Goal: Information Seeking & Learning: Learn about a topic

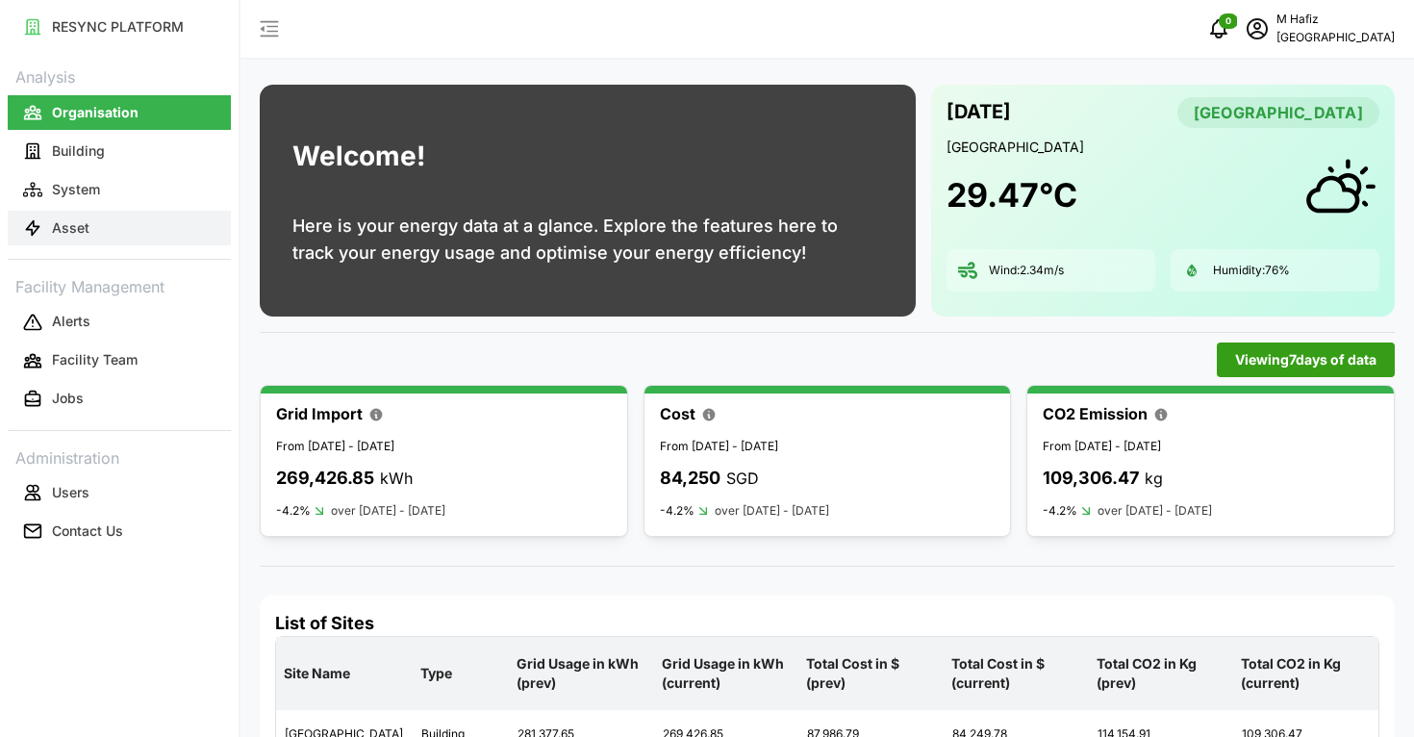
click at [107, 222] on button "Asset" at bounding box center [119, 228] width 223 height 35
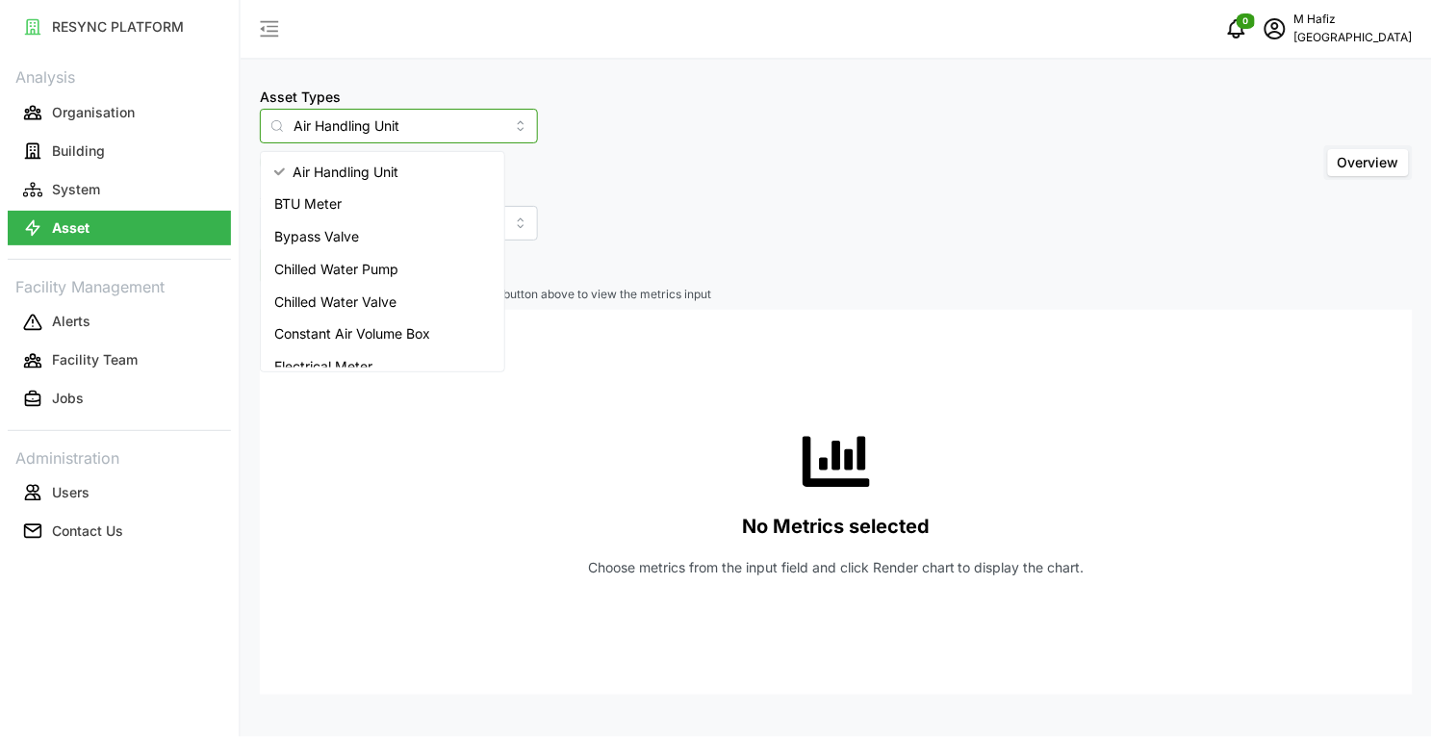
click at [467, 118] on input "Air Handling Unit" at bounding box center [399, 126] width 278 height 35
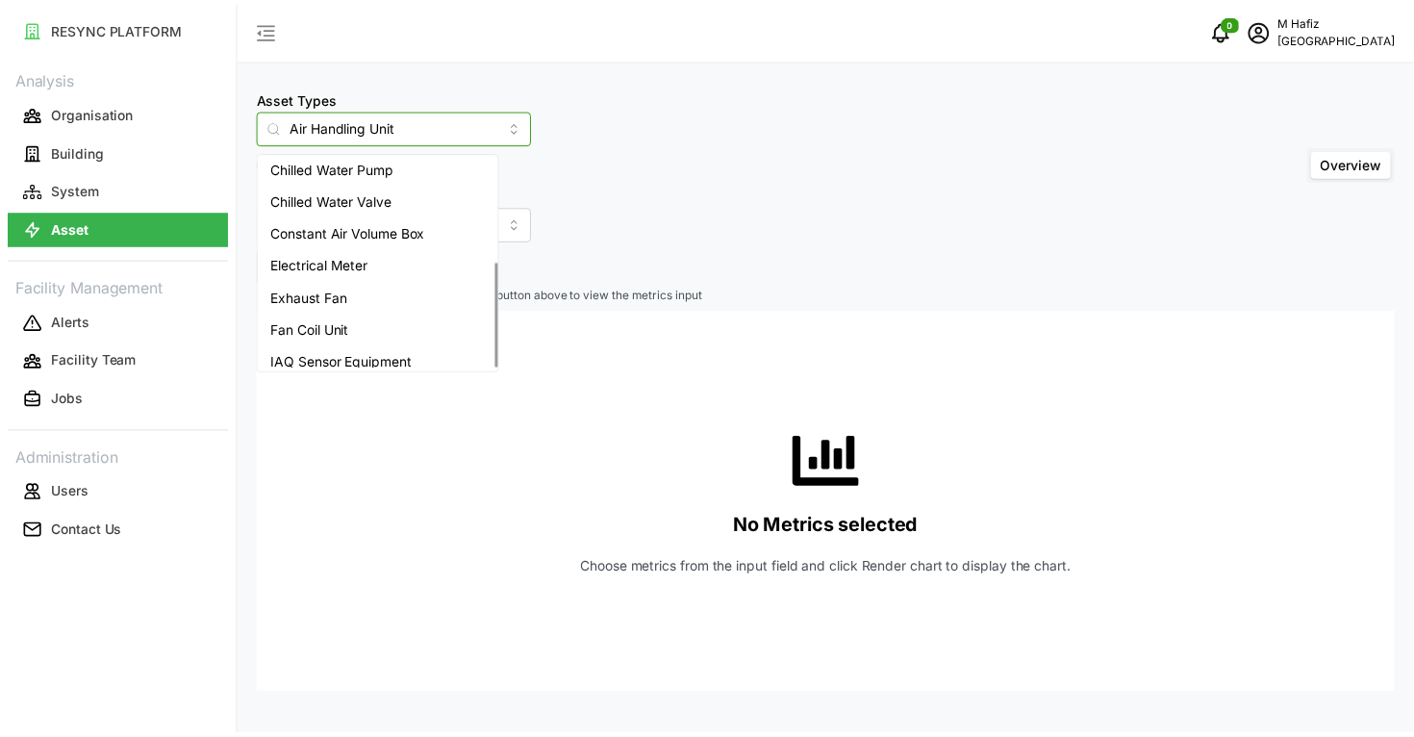
scroll to position [209, 0]
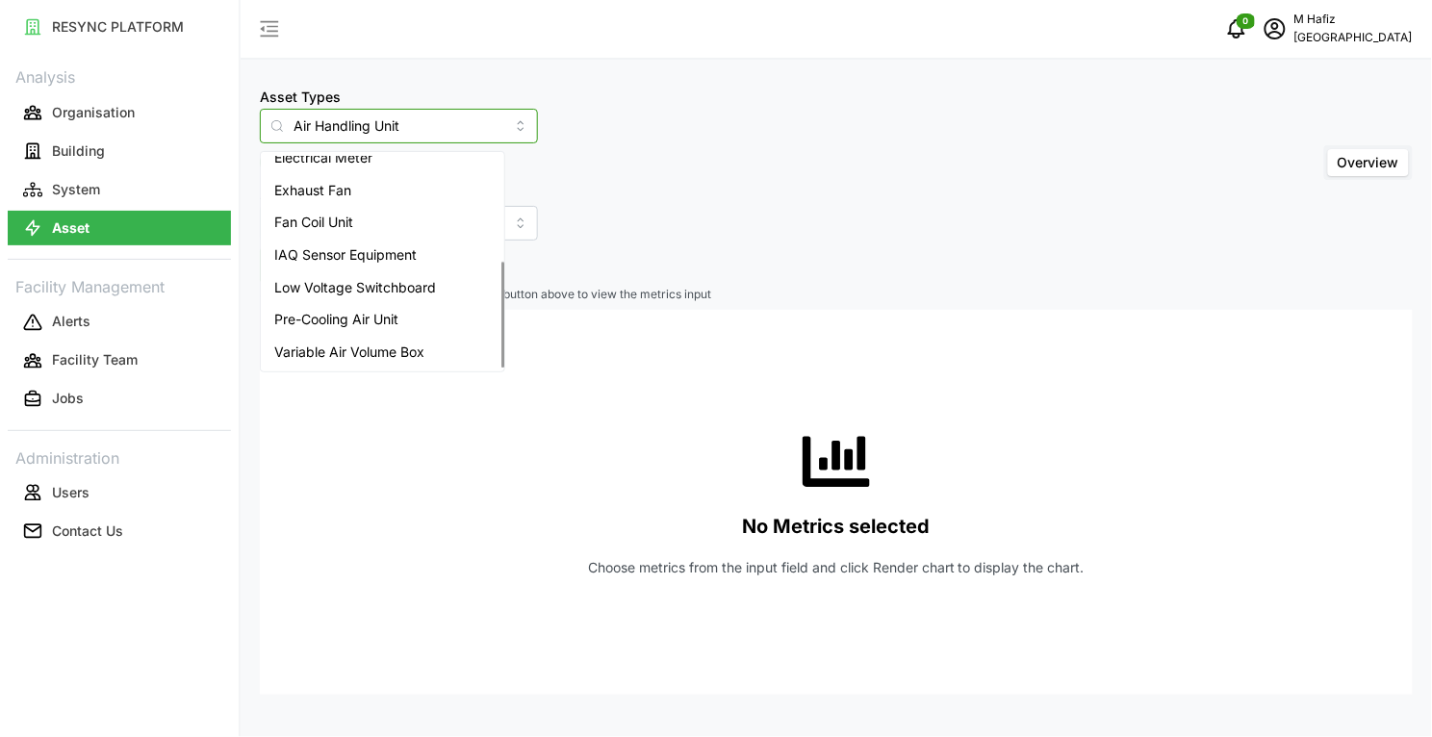
click at [416, 349] on span "Variable Air Volume Box" at bounding box center [349, 352] width 150 height 21
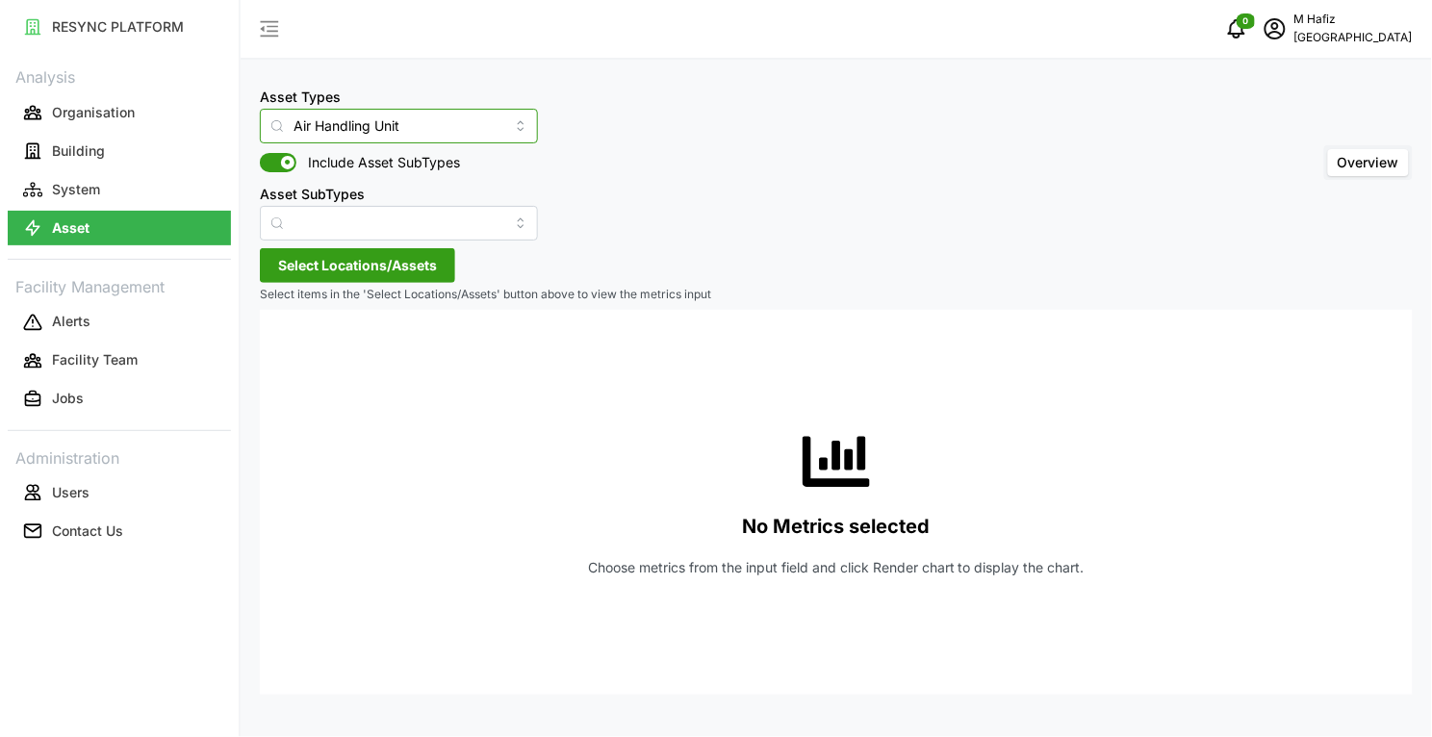
type input "Variable Air Volume Box"
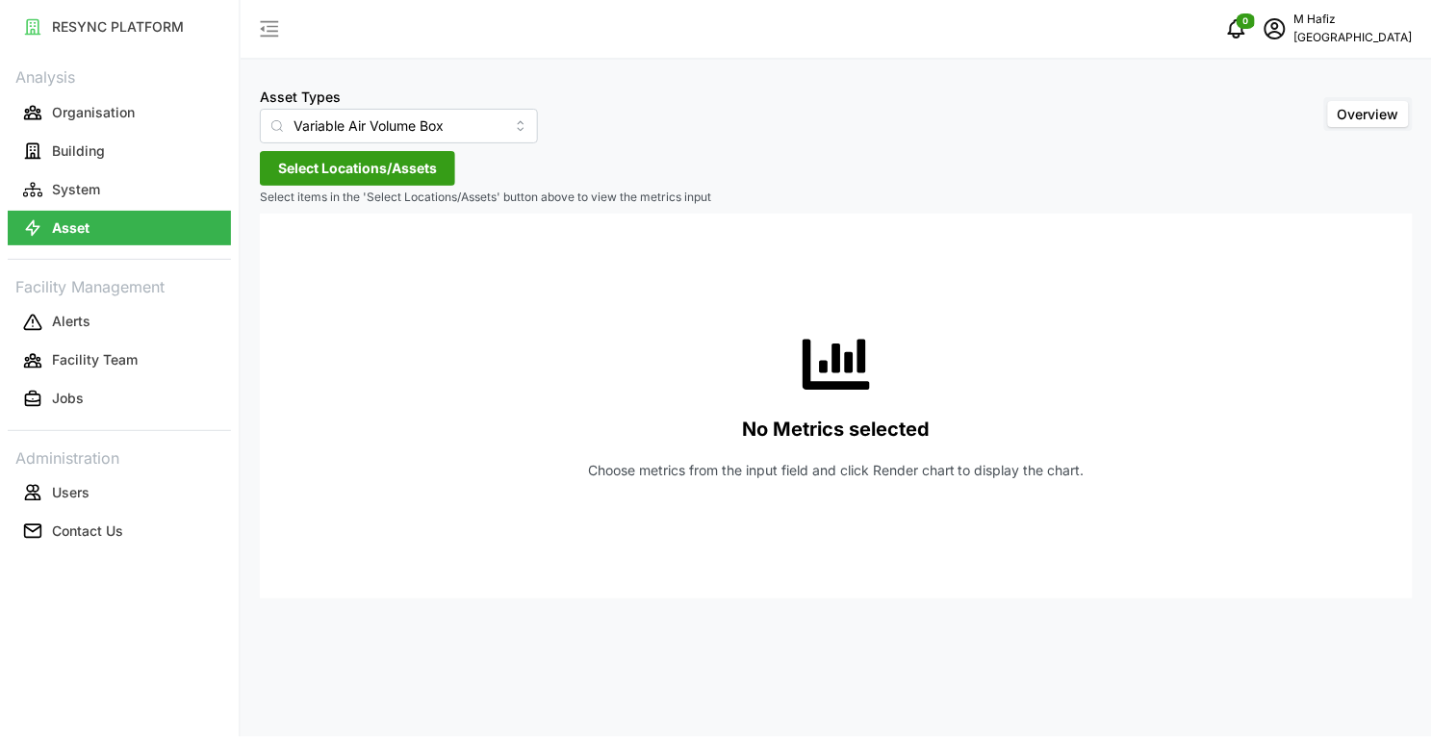
click at [356, 173] on span "Select Locations/Assets" at bounding box center [357, 168] width 159 height 33
click at [276, 257] on div "[GEOGRAPHIC_DATA]" at bounding box center [394, 256] width 236 height 30
click at [284, 256] on icon at bounding box center [284, 254] width 15 height 15
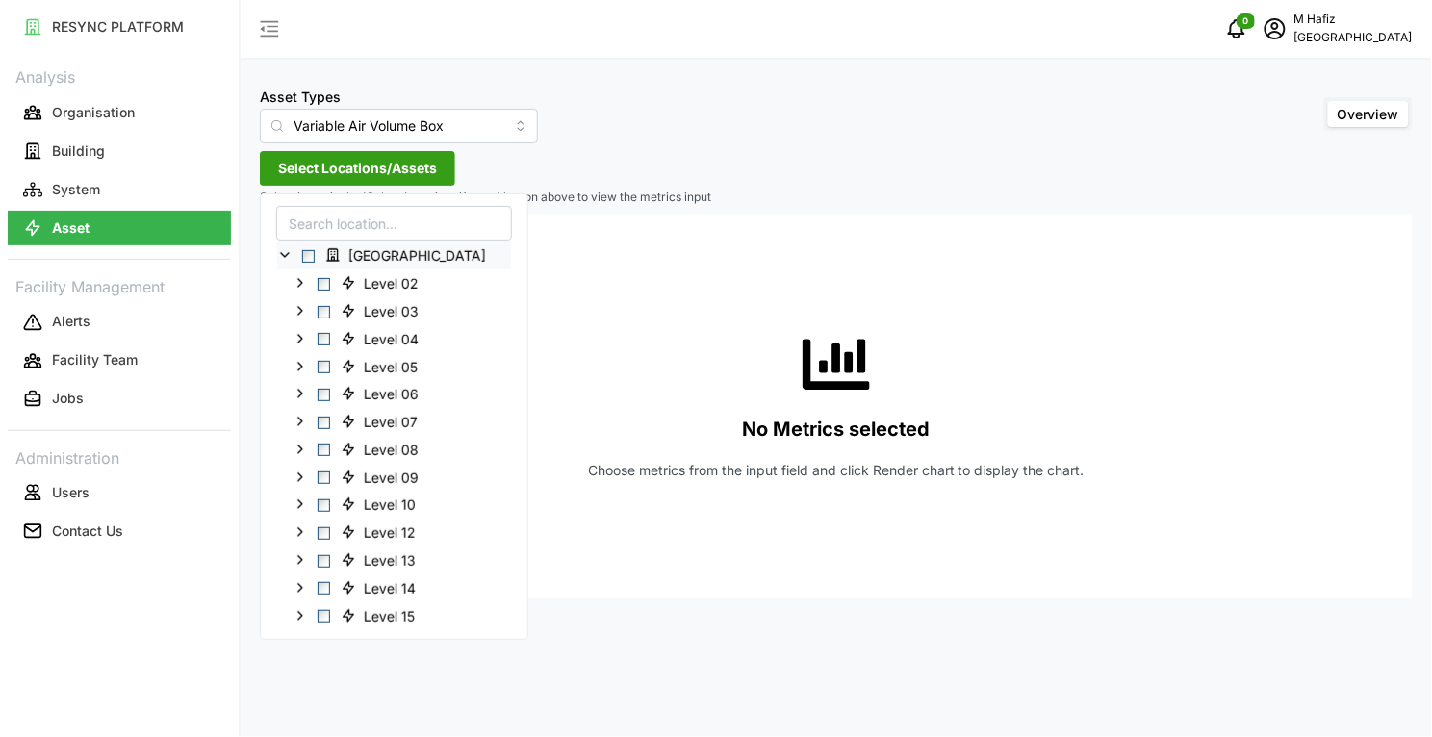
click at [309, 255] on span "Select Office Tower" at bounding box center [308, 256] width 13 height 13
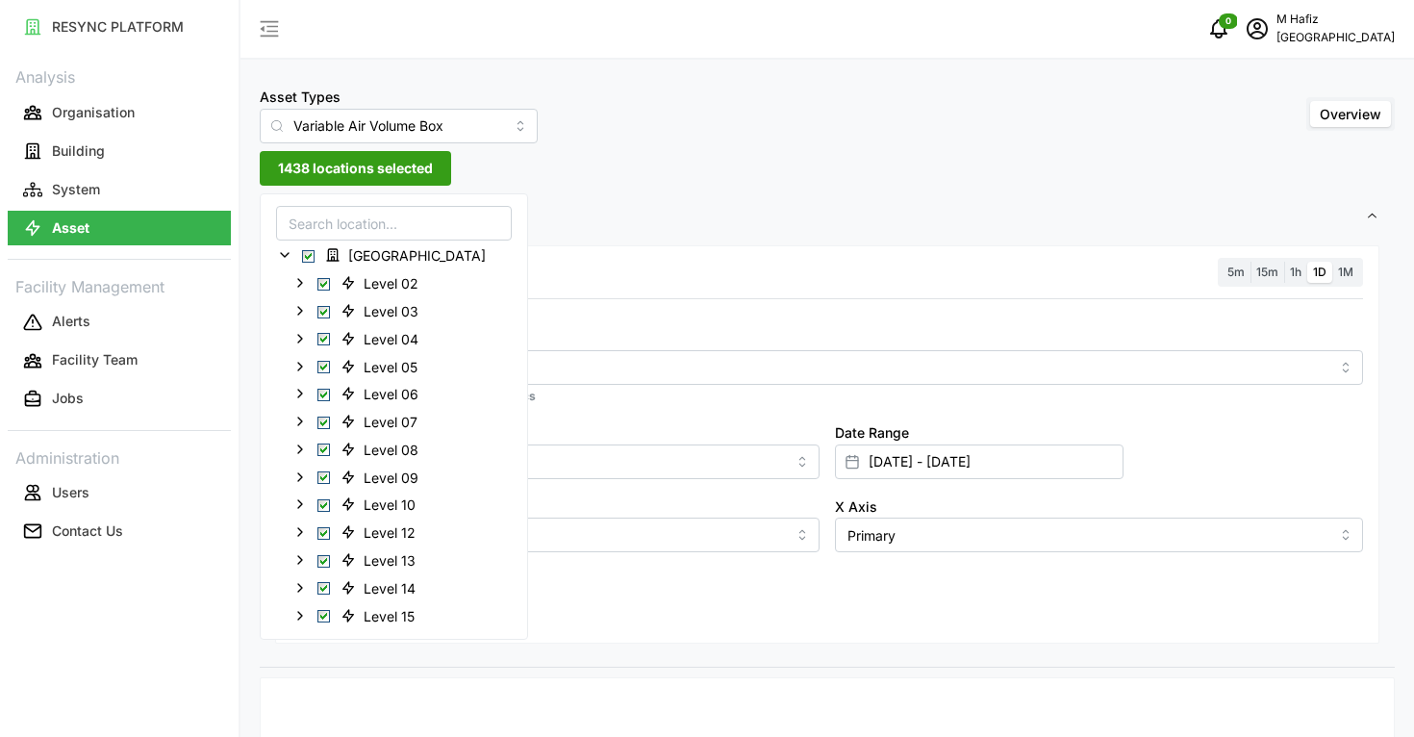
click at [810, 132] on div "Asset Types Variable Air Volume Box Overview" at bounding box center [827, 114] width 1135 height 59
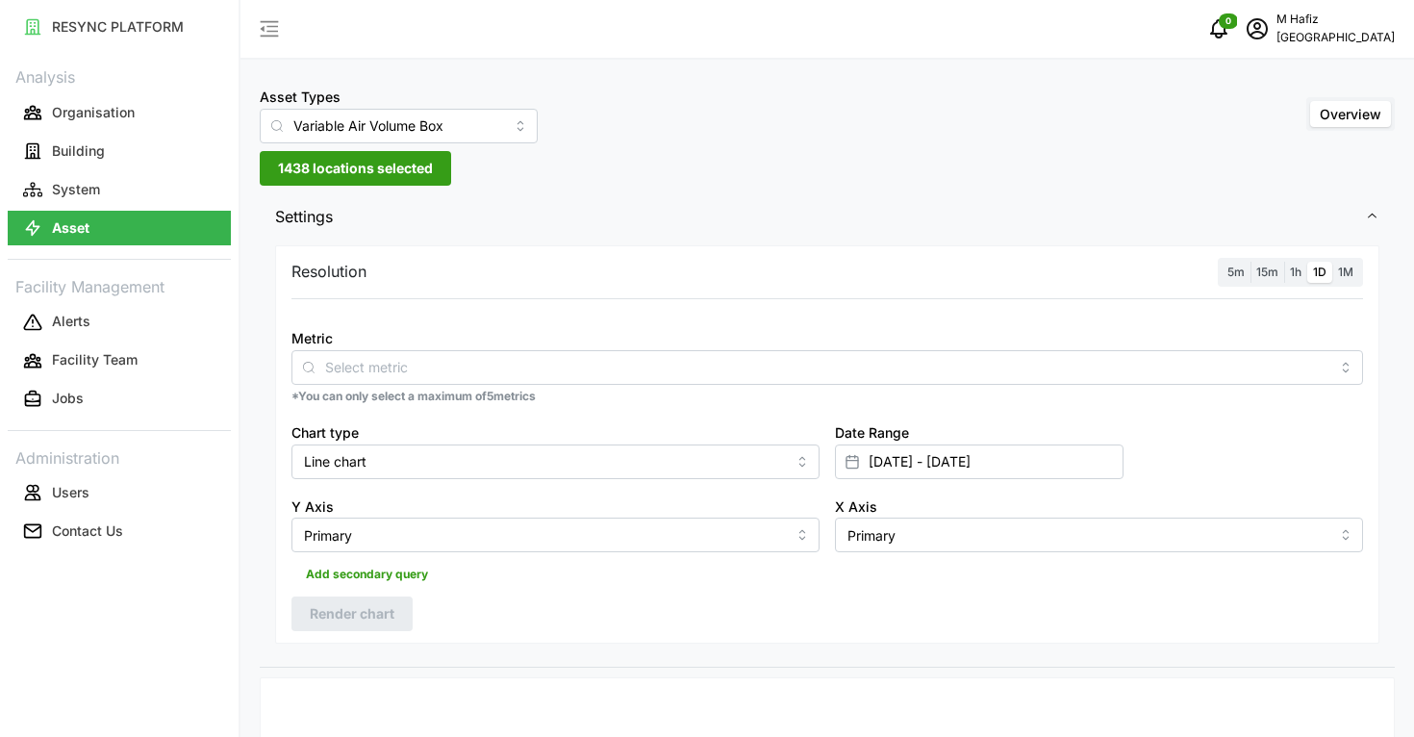
click at [1218, 269] on div "5m 15m 1h 1D 1M" at bounding box center [1290, 273] width 145 height 30
click at [1234, 270] on span "5m" at bounding box center [1236, 272] width 17 height 14
click at [1222, 262] on input "5m" at bounding box center [1222, 262] width 0 height 0
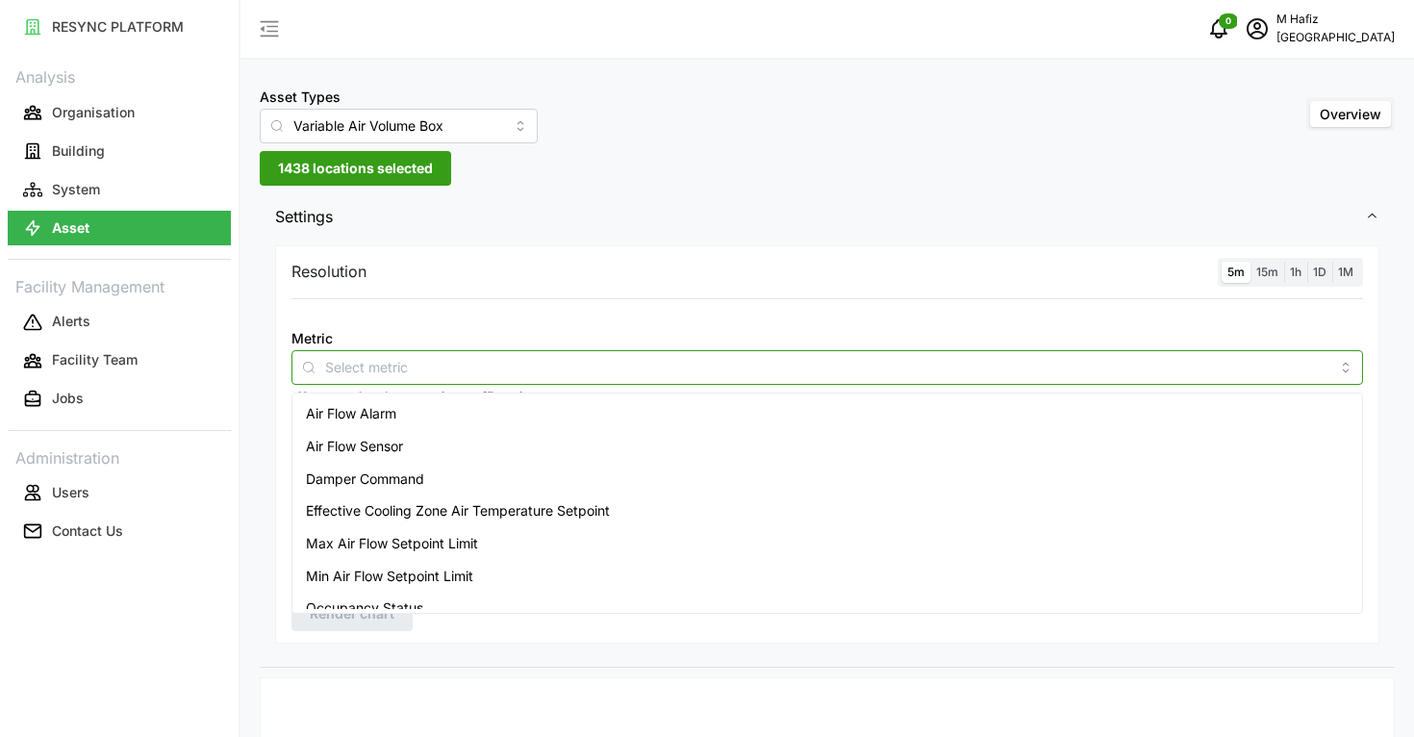
click at [547, 370] on input "Metric" at bounding box center [827, 366] width 1005 height 21
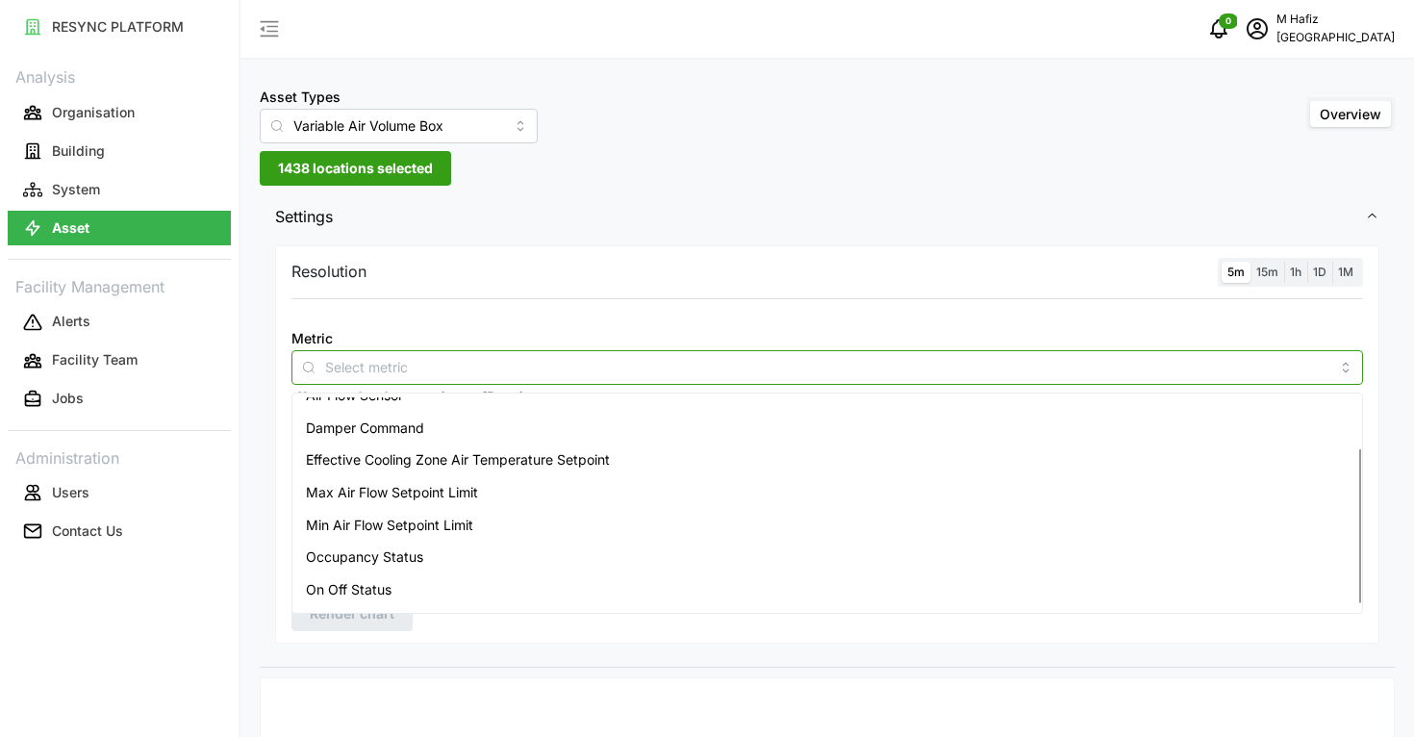
scroll to position [79, 0]
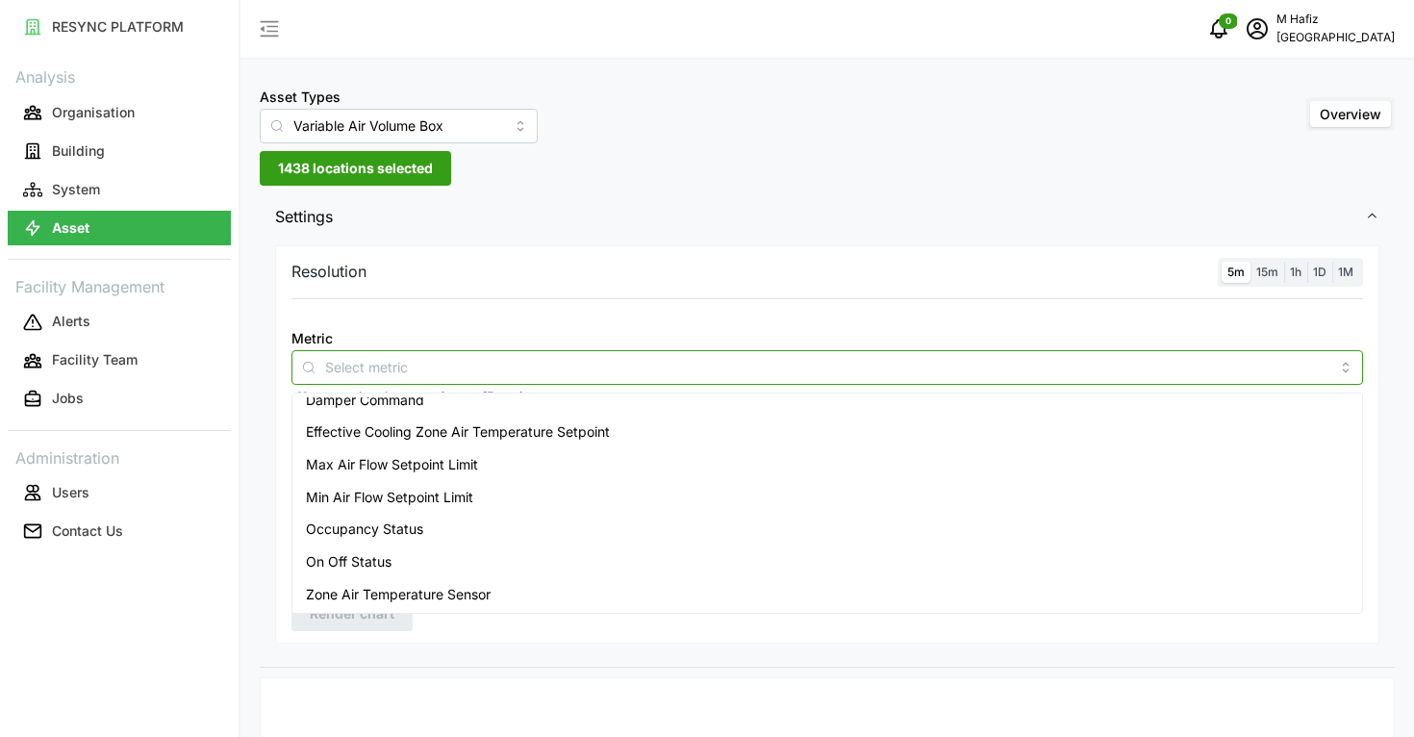
click at [476, 601] on span "Zone Air Temperature Sensor" at bounding box center [398, 594] width 185 height 21
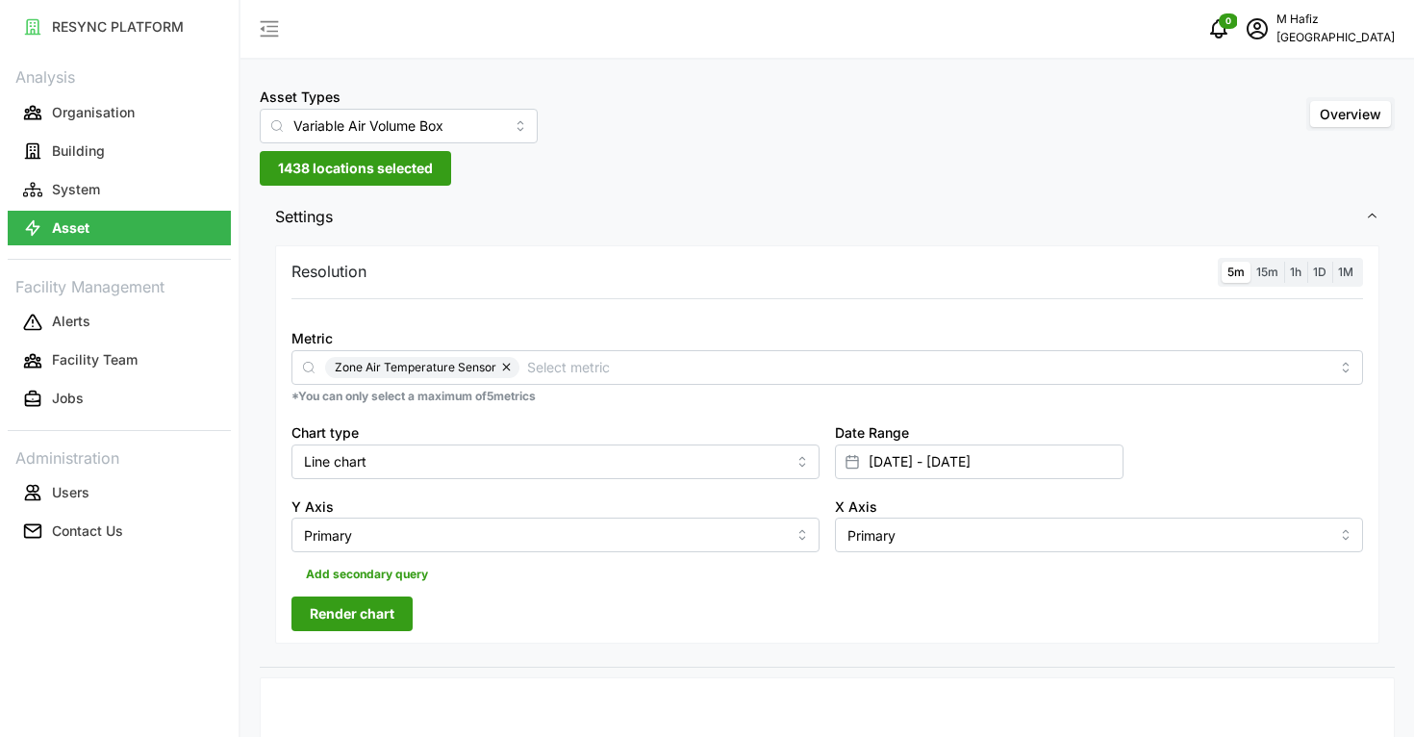
click at [393, 599] on span "Render chart" at bounding box center [352, 614] width 85 height 33
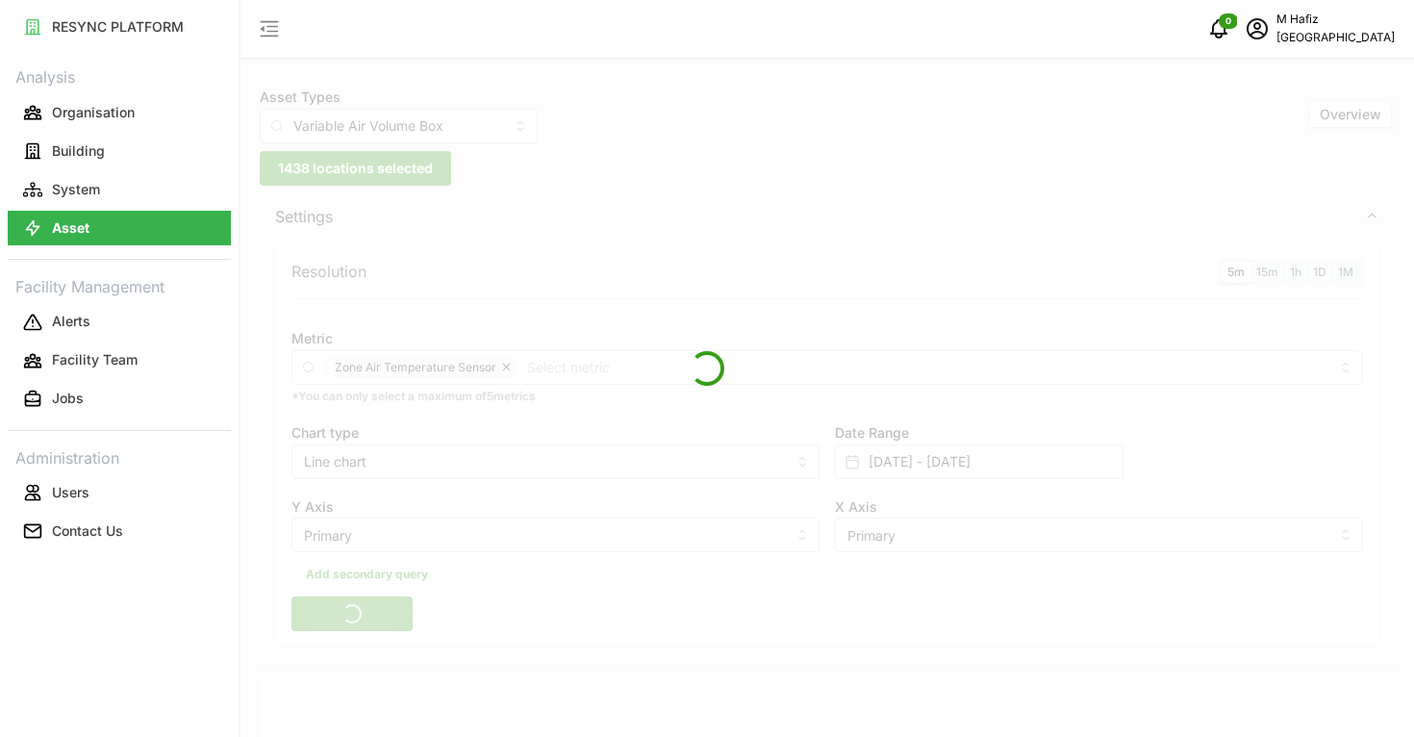
click at [565, 247] on div at bounding box center [707, 368] width 1414 height 737
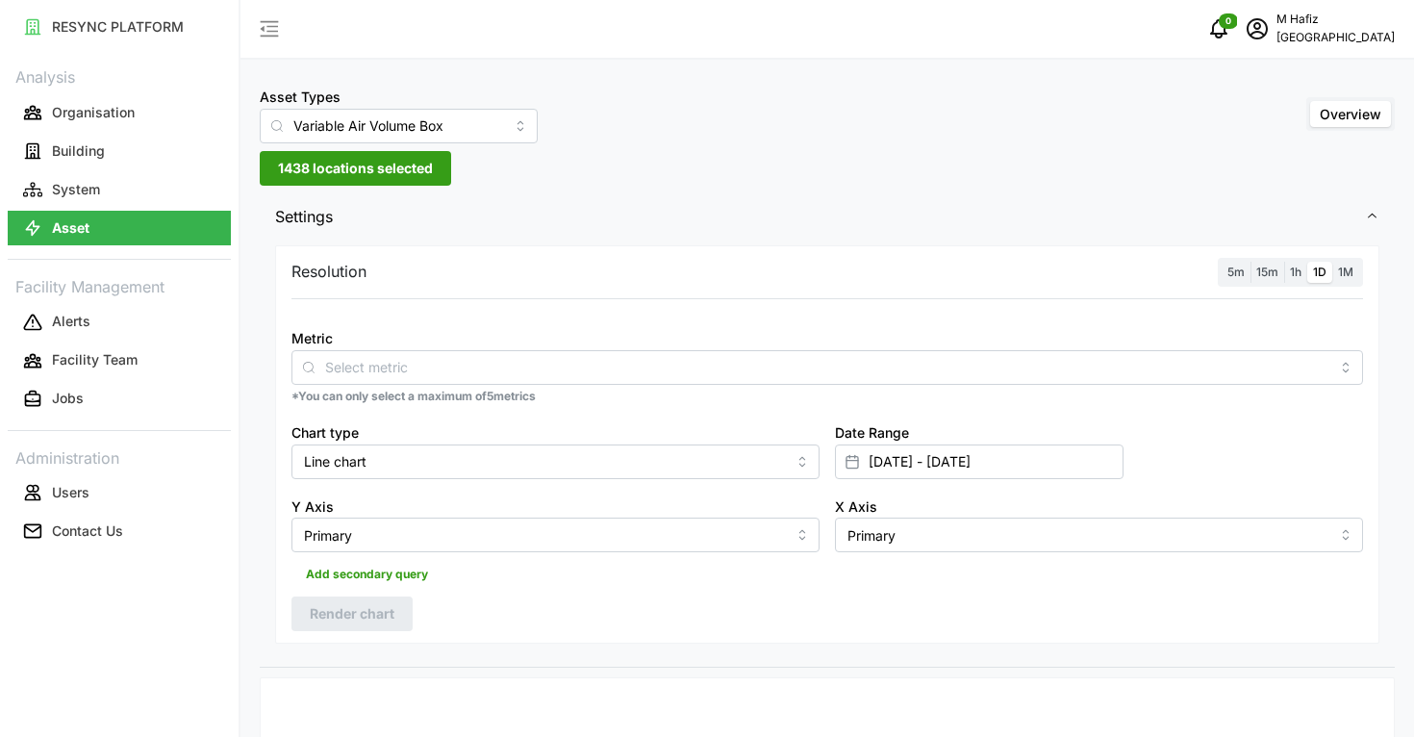
click at [1234, 276] on span "5m" at bounding box center [1236, 272] width 17 height 14
click at [1222, 262] on input "5m" at bounding box center [1222, 262] width 0 height 0
click at [362, 173] on span "1438 locations selected" at bounding box center [355, 168] width 155 height 33
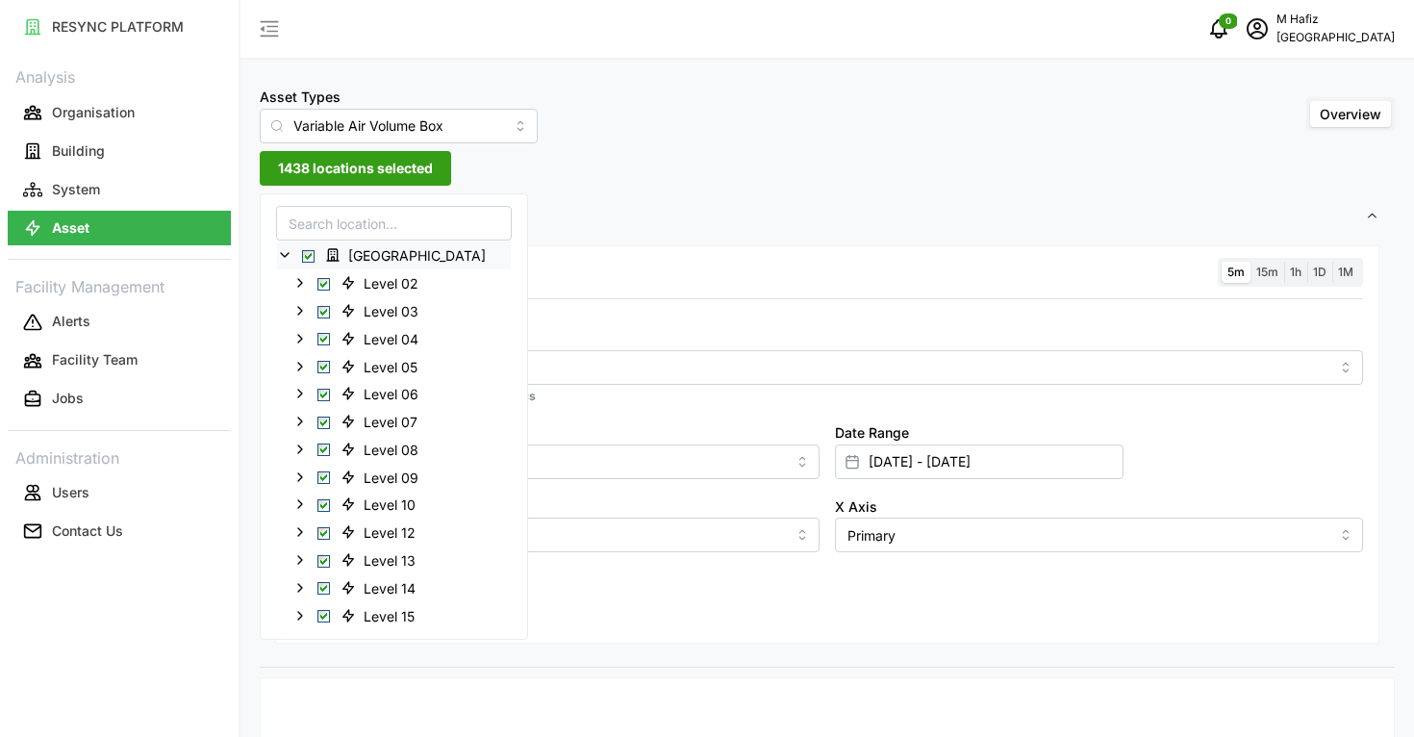
click at [311, 256] on span "Select Office Tower" at bounding box center [308, 256] width 13 height 13
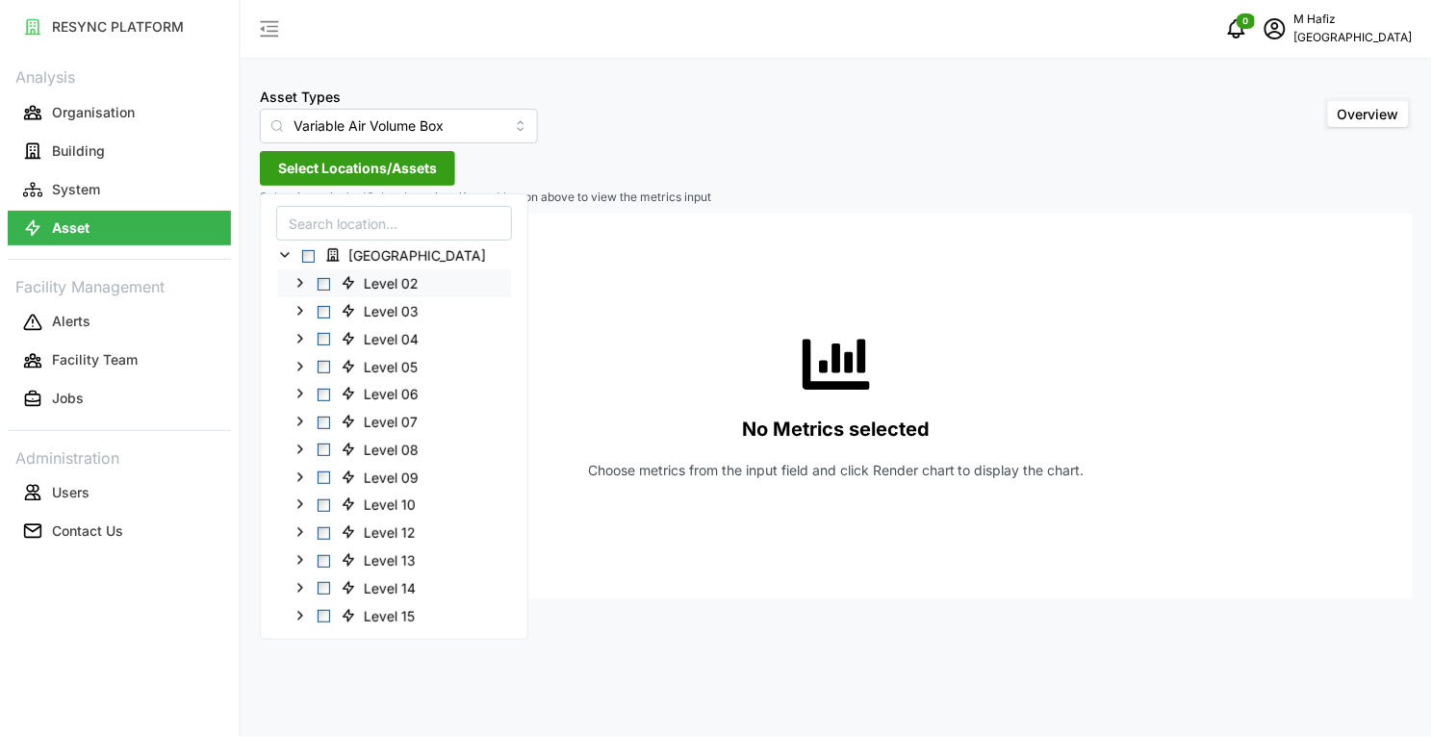
click at [323, 279] on span "Select Level 02" at bounding box center [324, 284] width 13 height 13
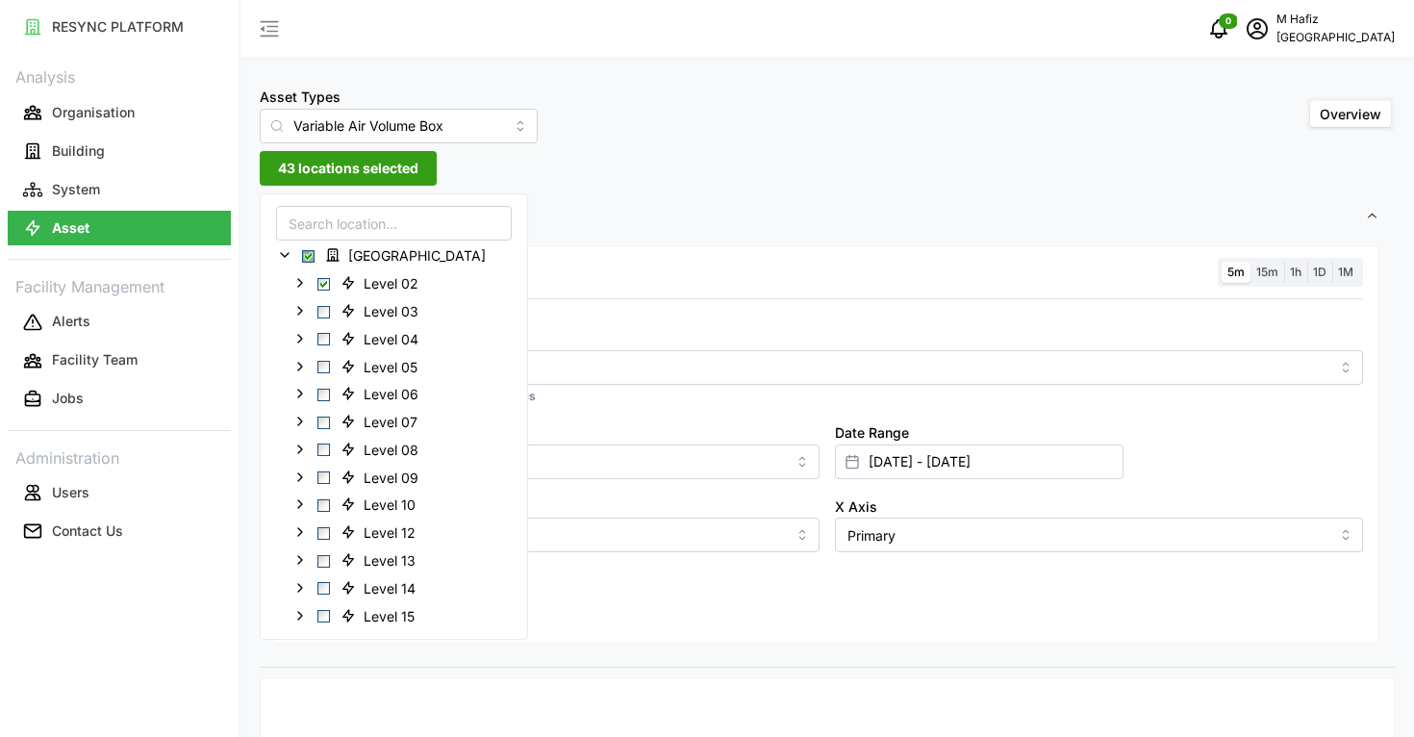
click at [549, 212] on span "Settings" at bounding box center [820, 216] width 1090 height 47
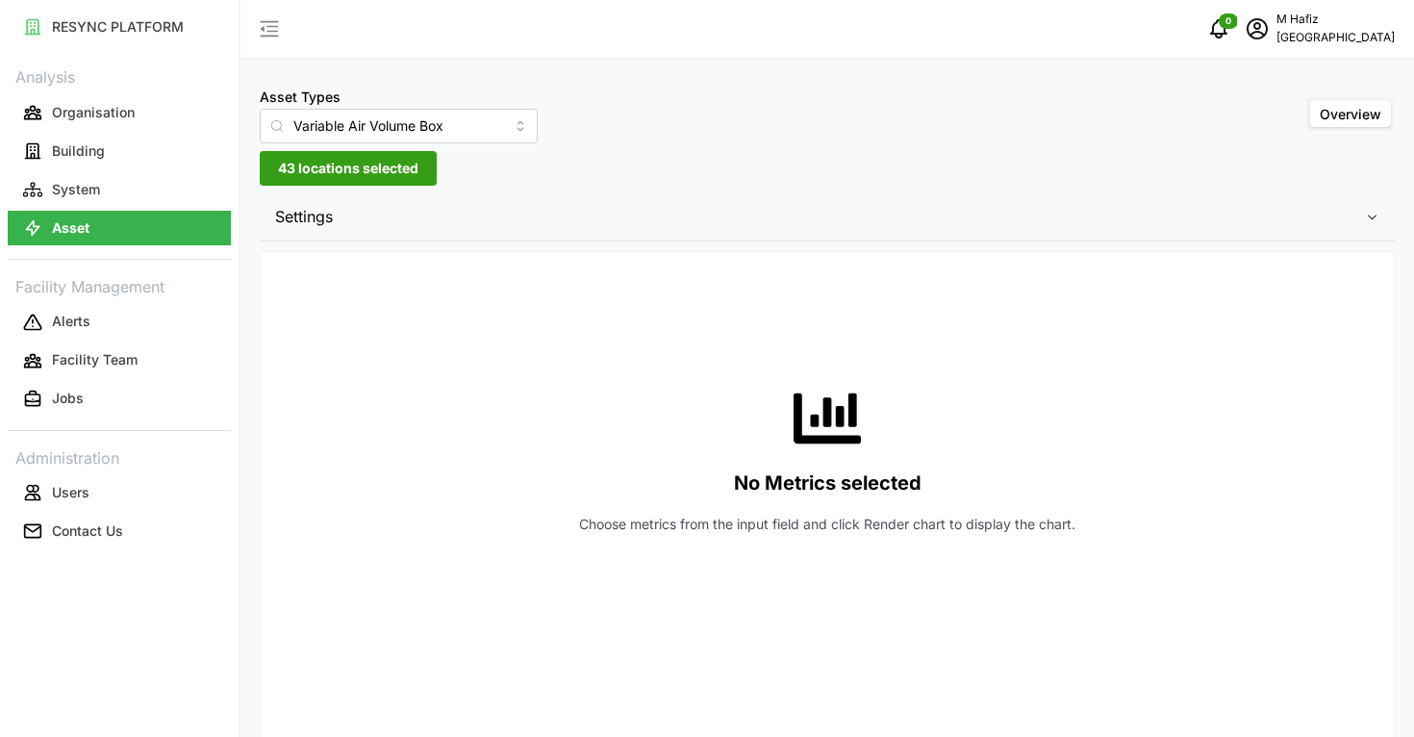
click at [661, 200] on span "Settings" at bounding box center [820, 216] width 1090 height 47
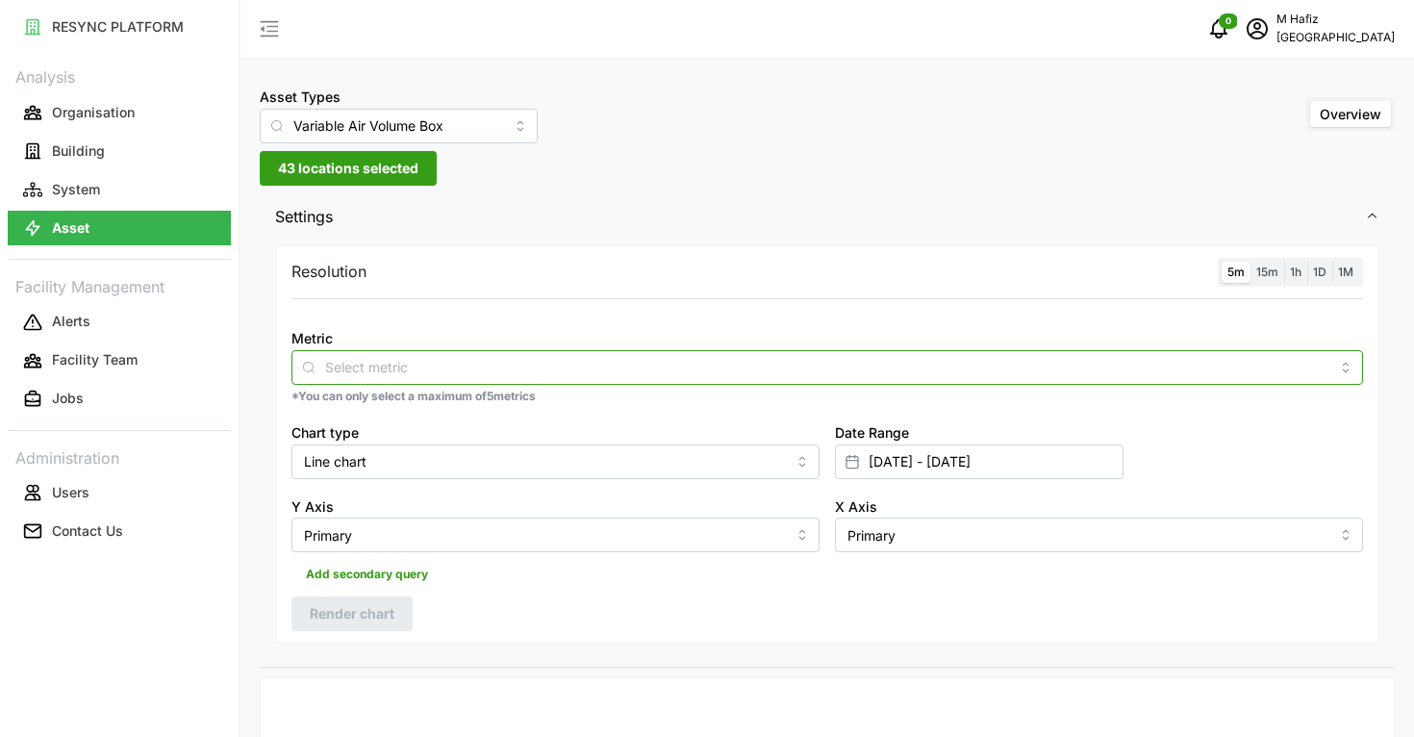
click at [428, 377] on input "Metric" at bounding box center [827, 366] width 1005 height 21
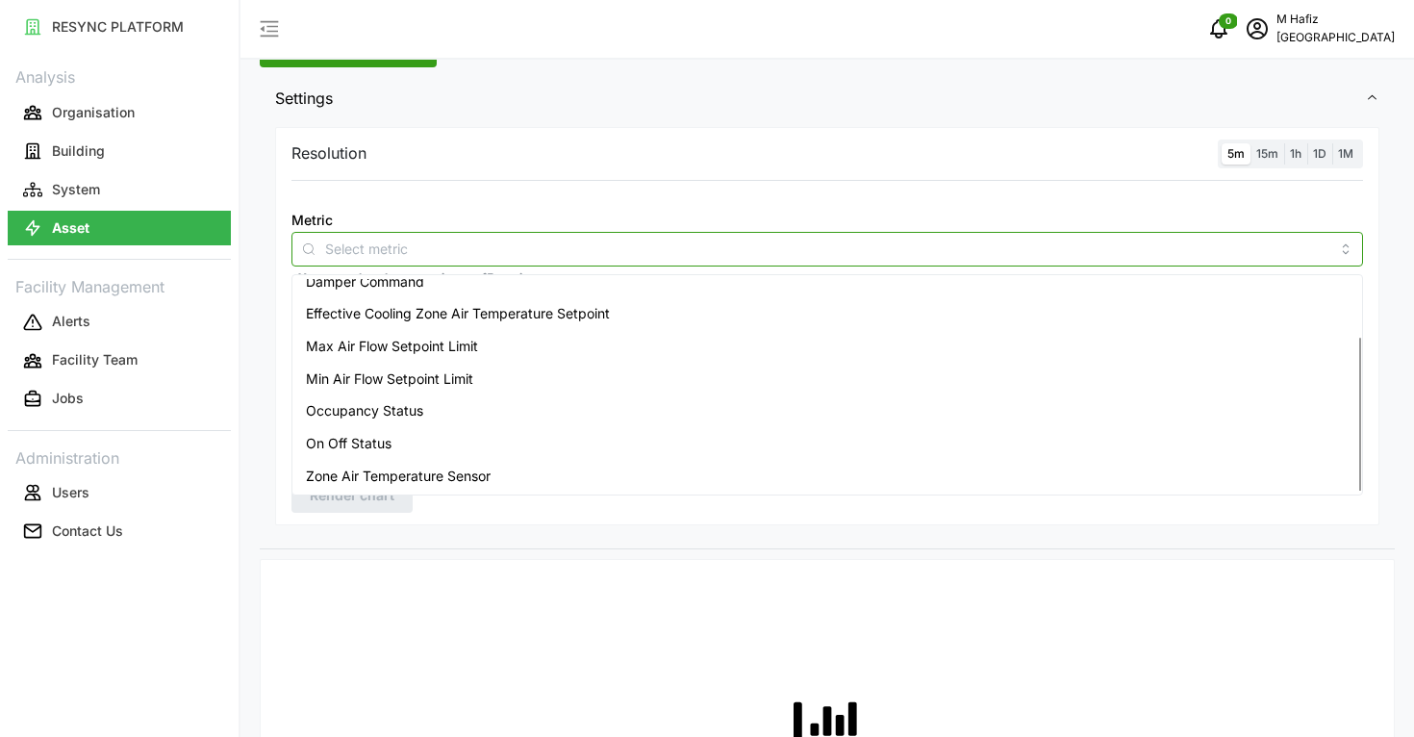
scroll to position [120, 0]
click at [436, 476] on span "Zone Air Temperature Sensor" at bounding box center [398, 474] width 185 height 21
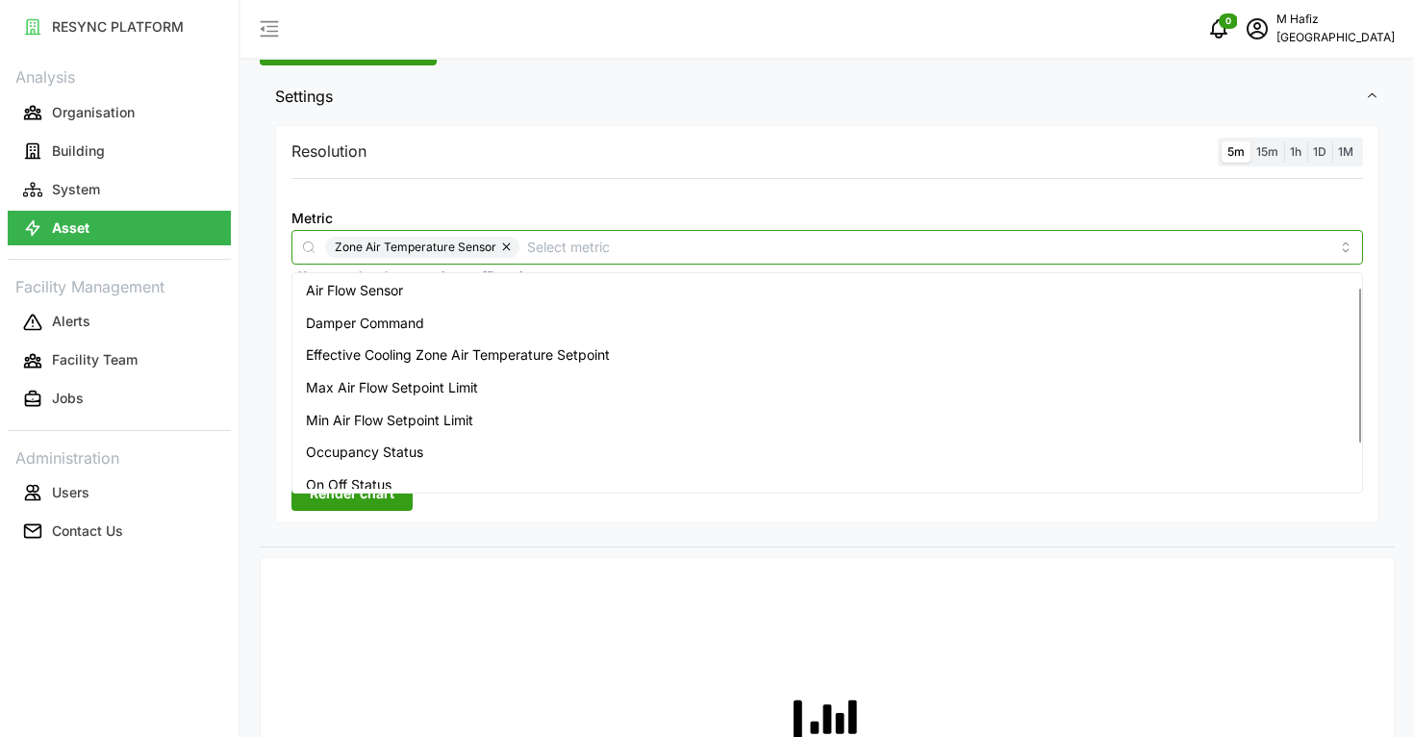
scroll to position [0, 0]
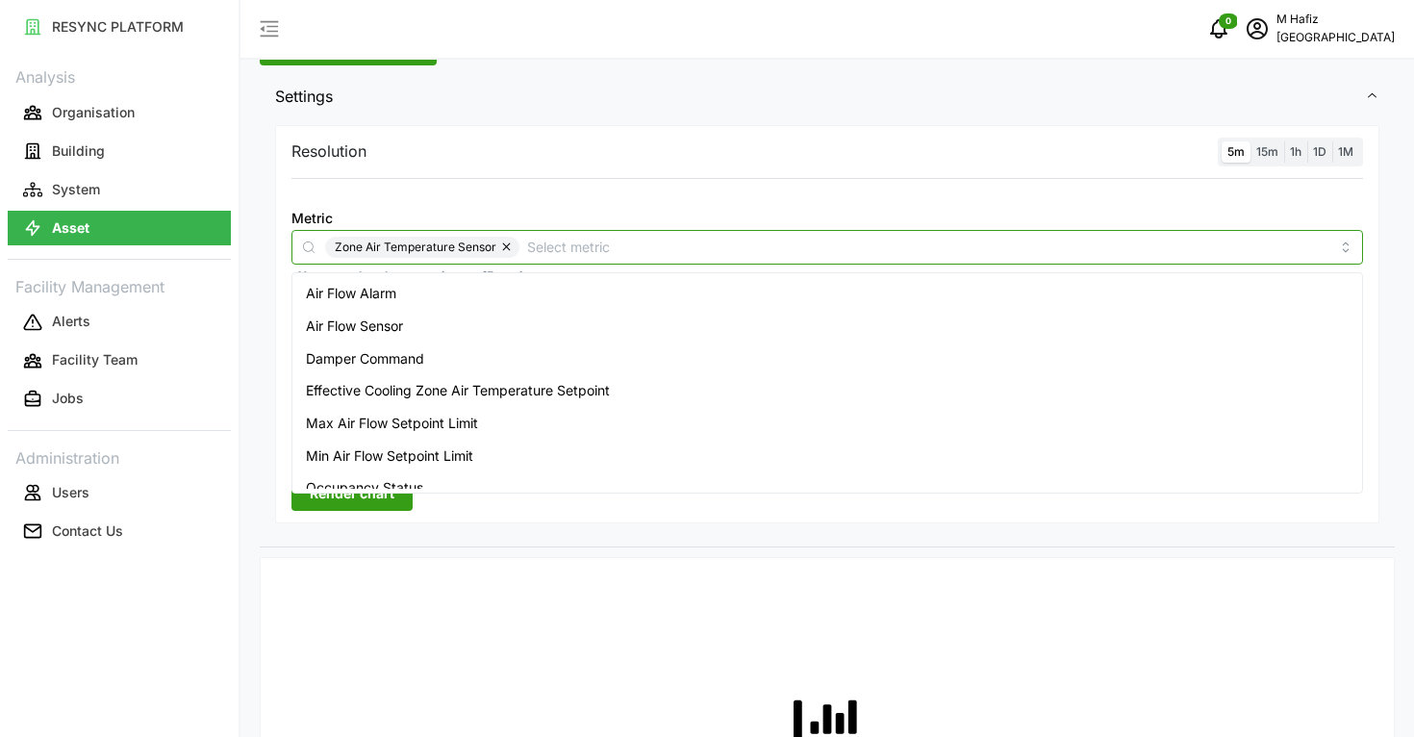
click at [443, 329] on div "Air Flow Sensor" at bounding box center [827, 326] width 1062 height 33
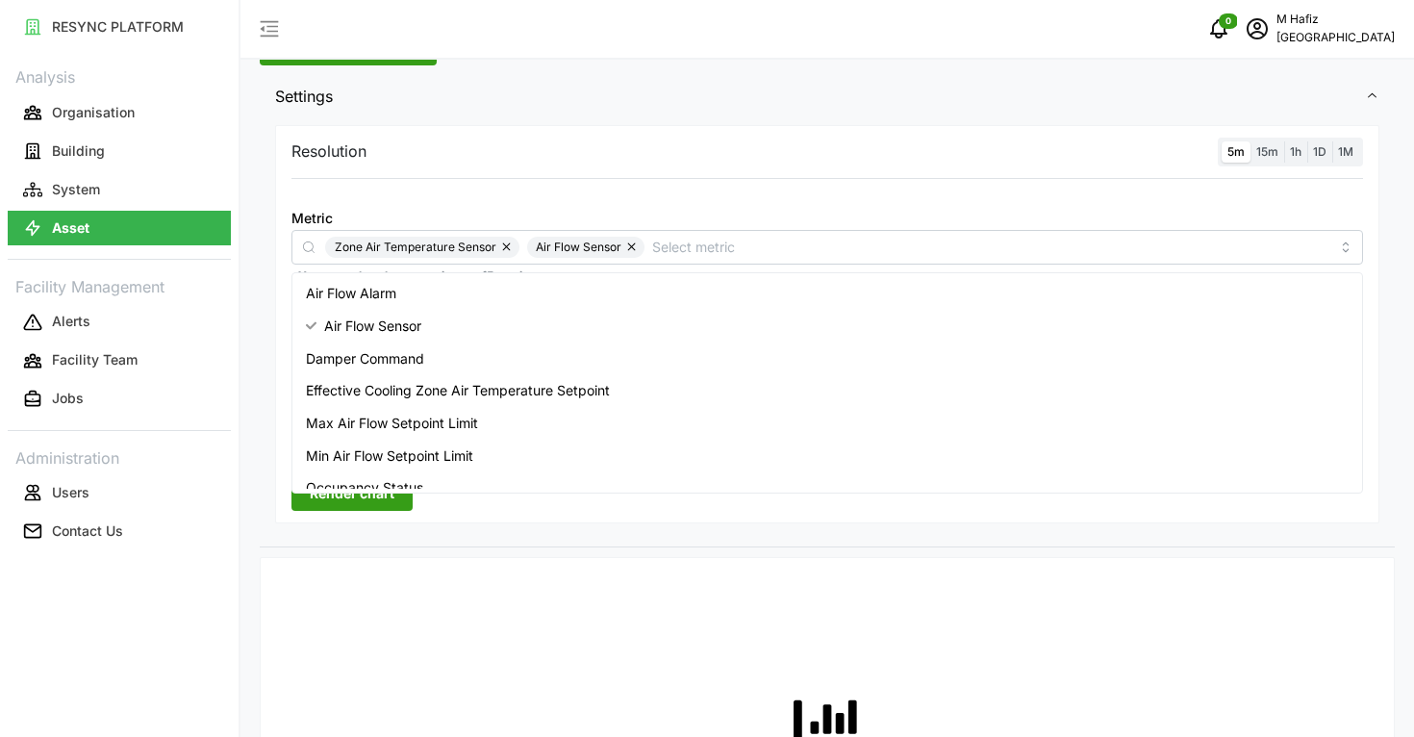
click at [603, 101] on span "Settings" at bounding box center [820, 96] width 1090 height 47
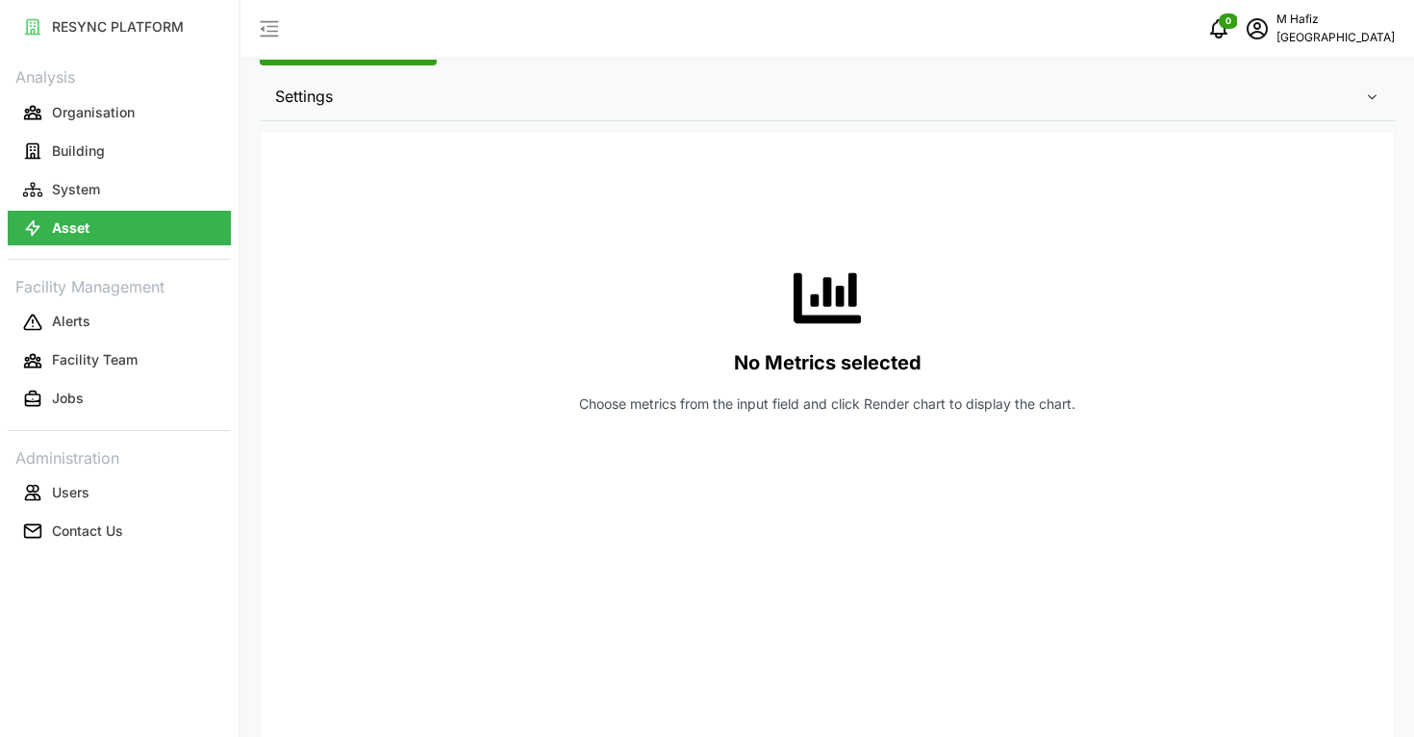
click at [455, 94] on span "Settings" at bounding box center [820, 96] width 1090 height 47
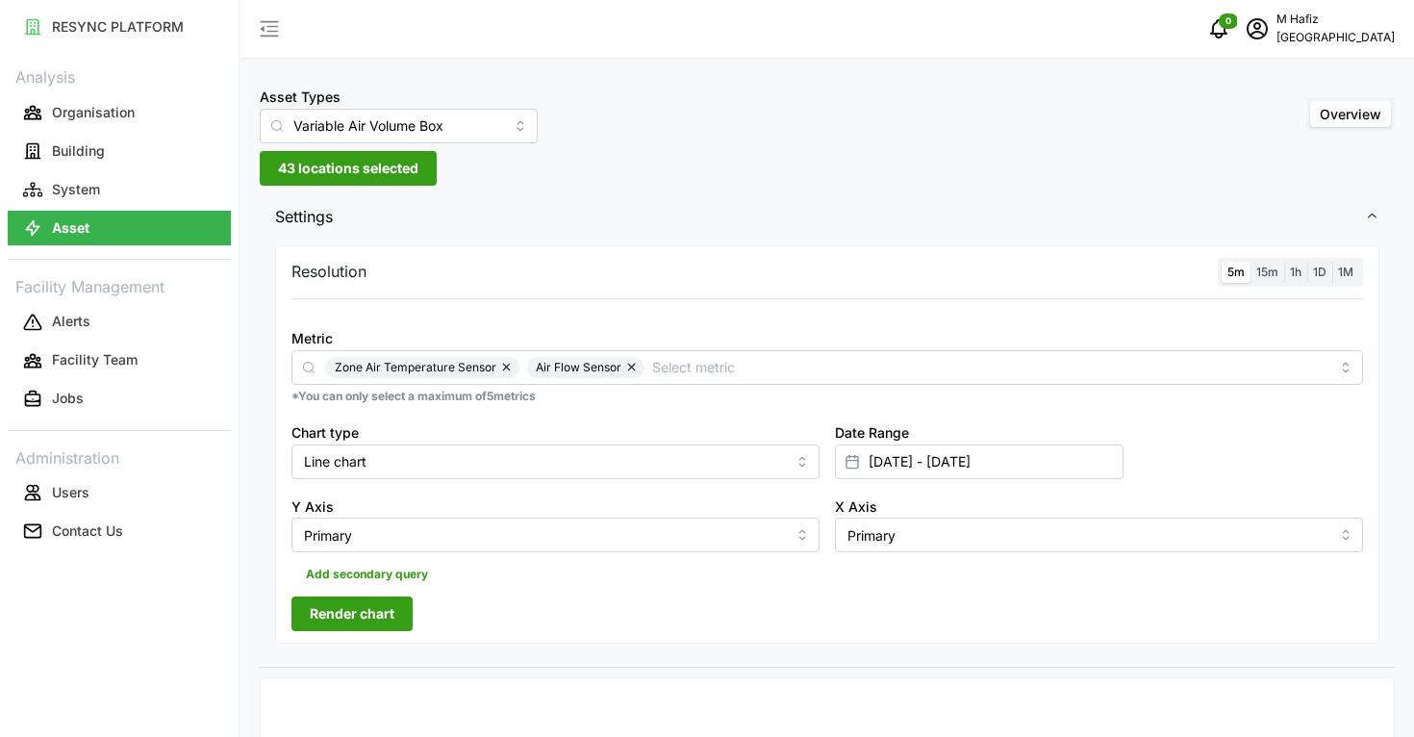
scroll to position [120, 0]
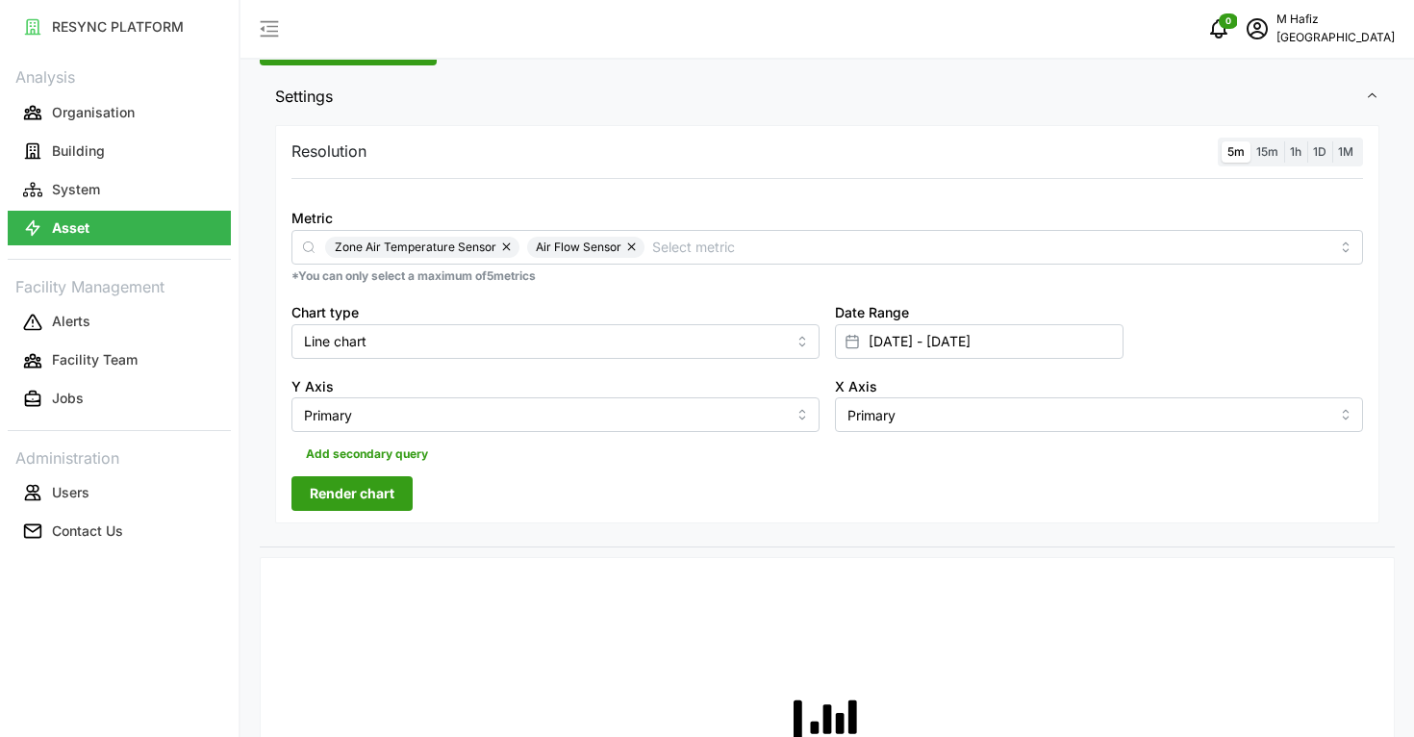
click at [388, 500] on span "Render chart" at bounding box center [352, 493] width 85 height 33
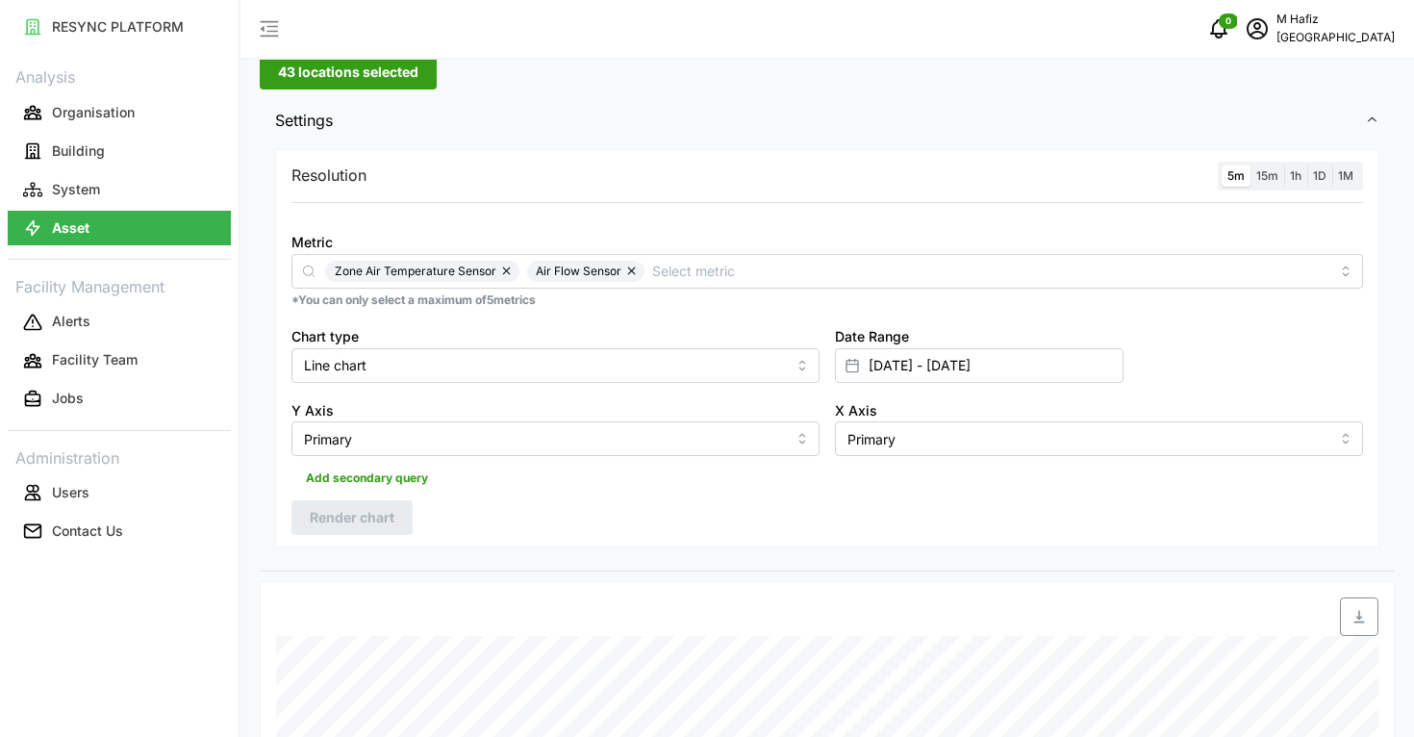
scroll to position [577, 0]
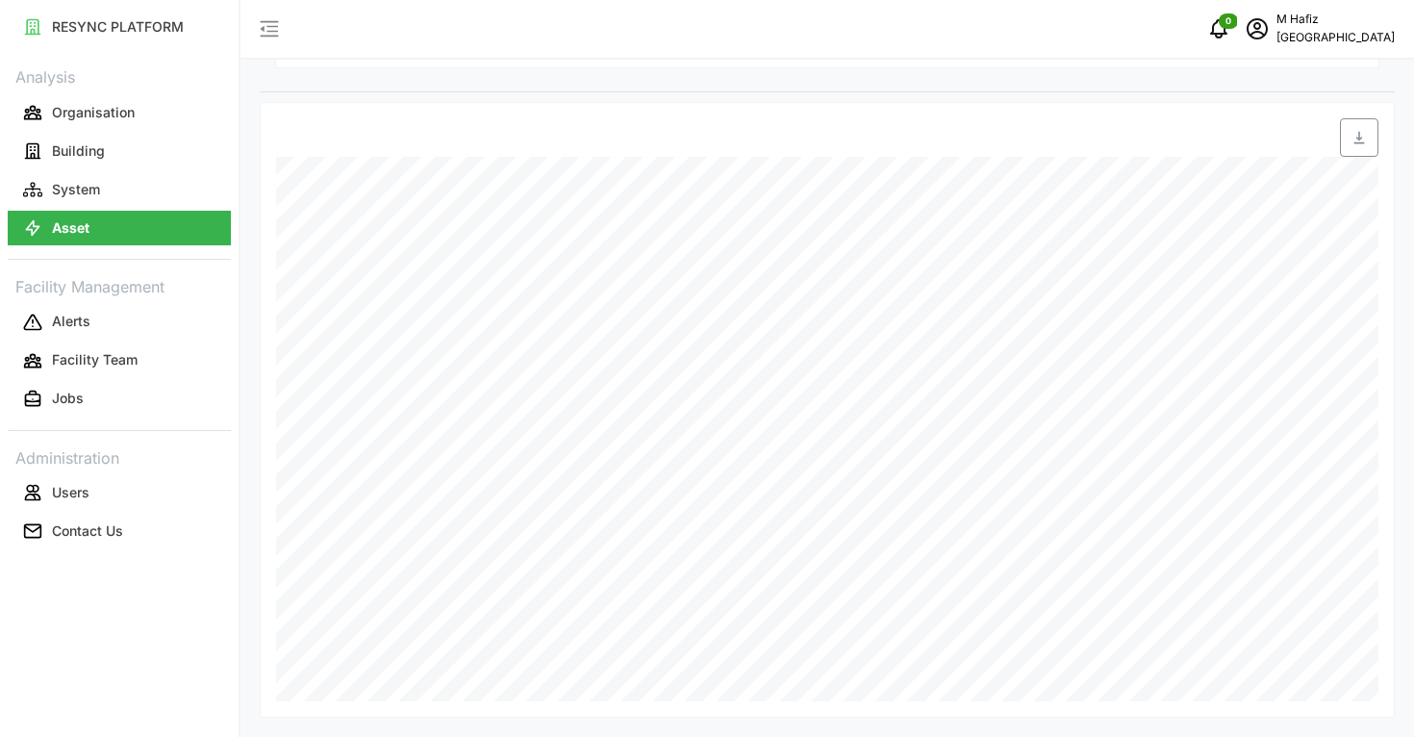
click at [1376, 718] on div "Asset Types Variable Air Volume Box Overview 43 locations selected Settings Res…" at bounding box center [828, 81] width 1174 height 1312
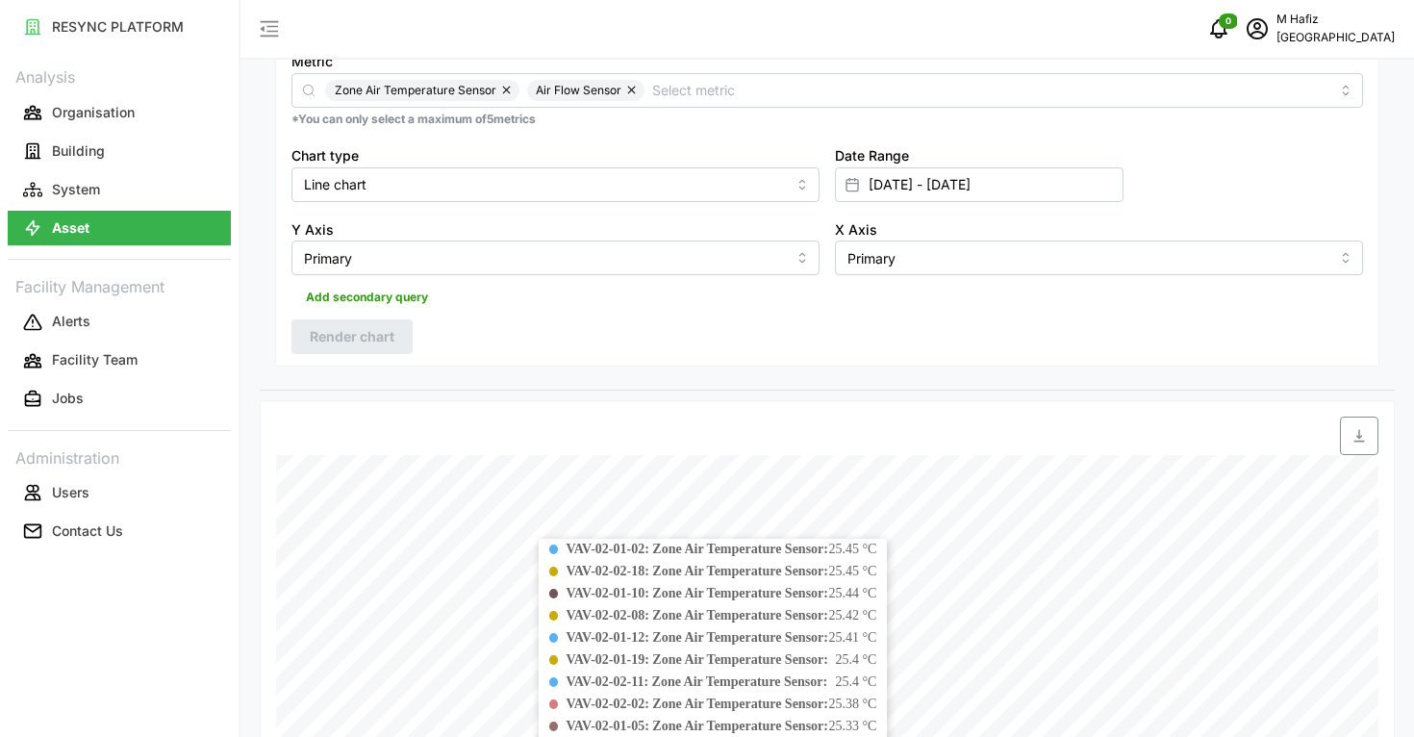
scroll to position [0, 0]
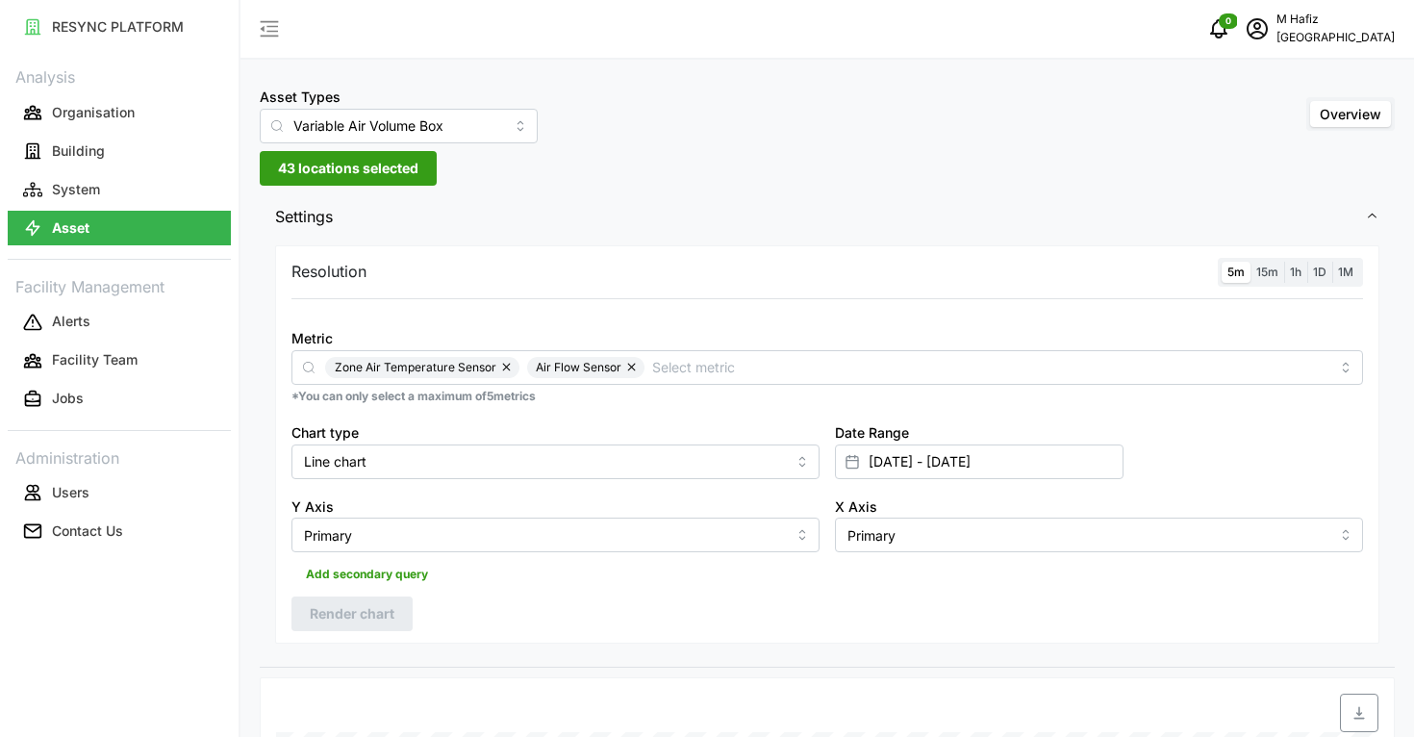
click at [393, 165] on span "43 locations selected" at bounding box center [348, 168] width 140 height 33
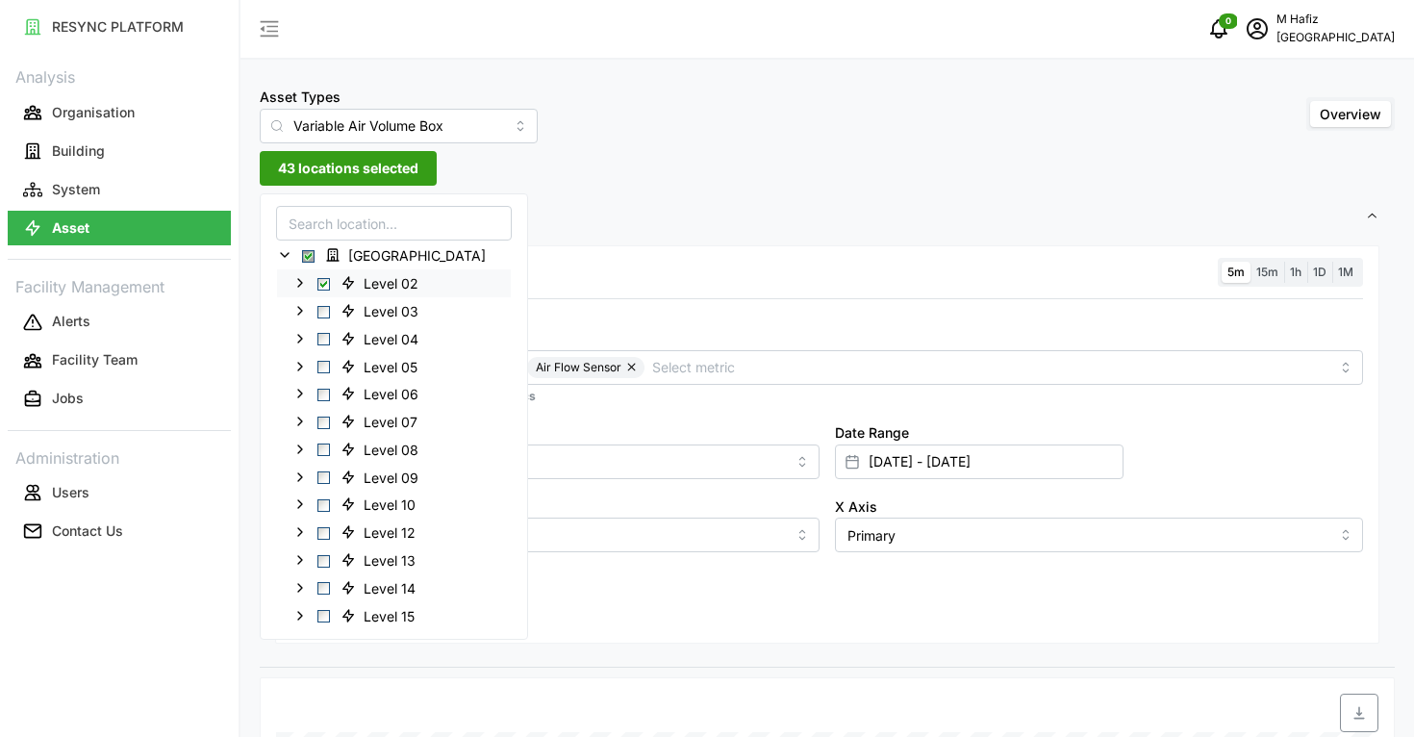
click at [328, 289] on span "Select Level 02" at bounding box center [324, 284] width 13 height 13
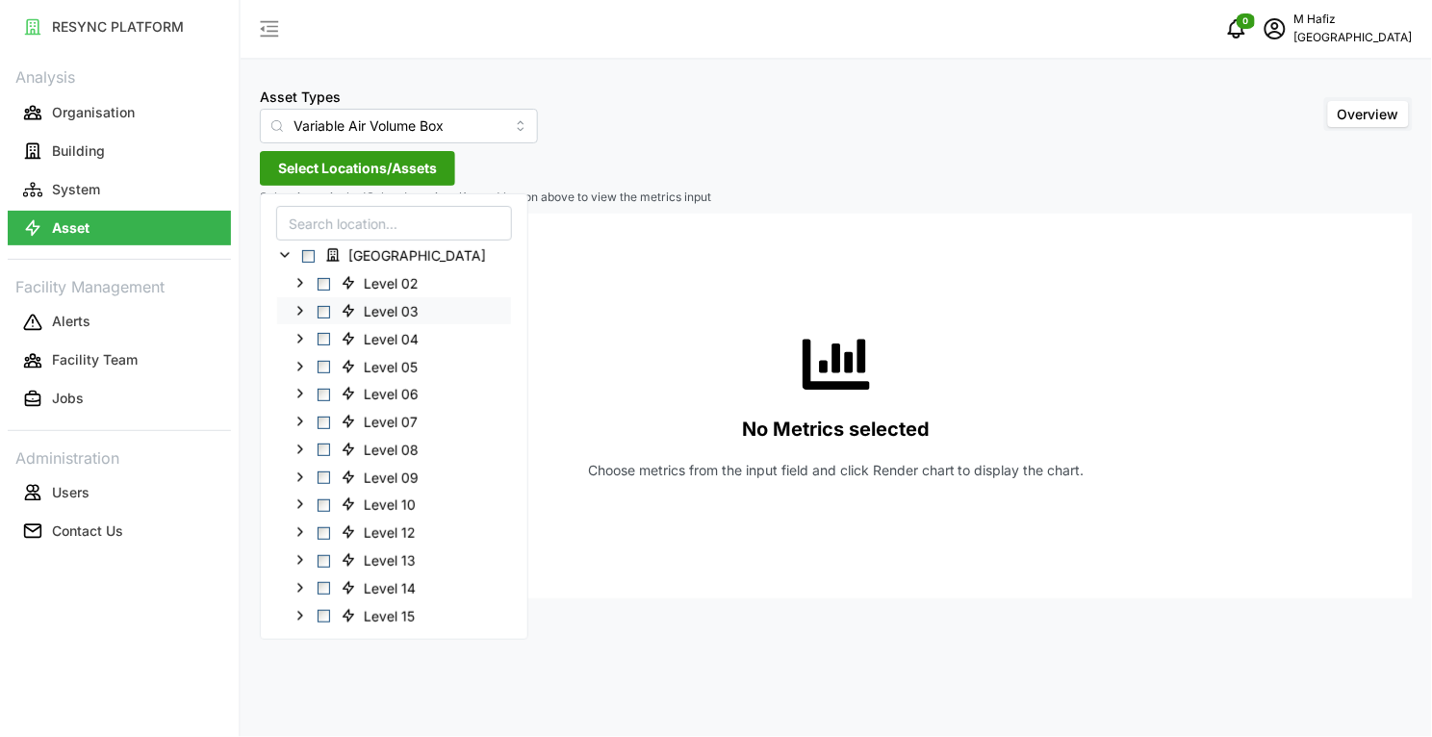
click at [323, 311] on span "Select Level 03" at bounding box center [324, 311] width 13 height 13
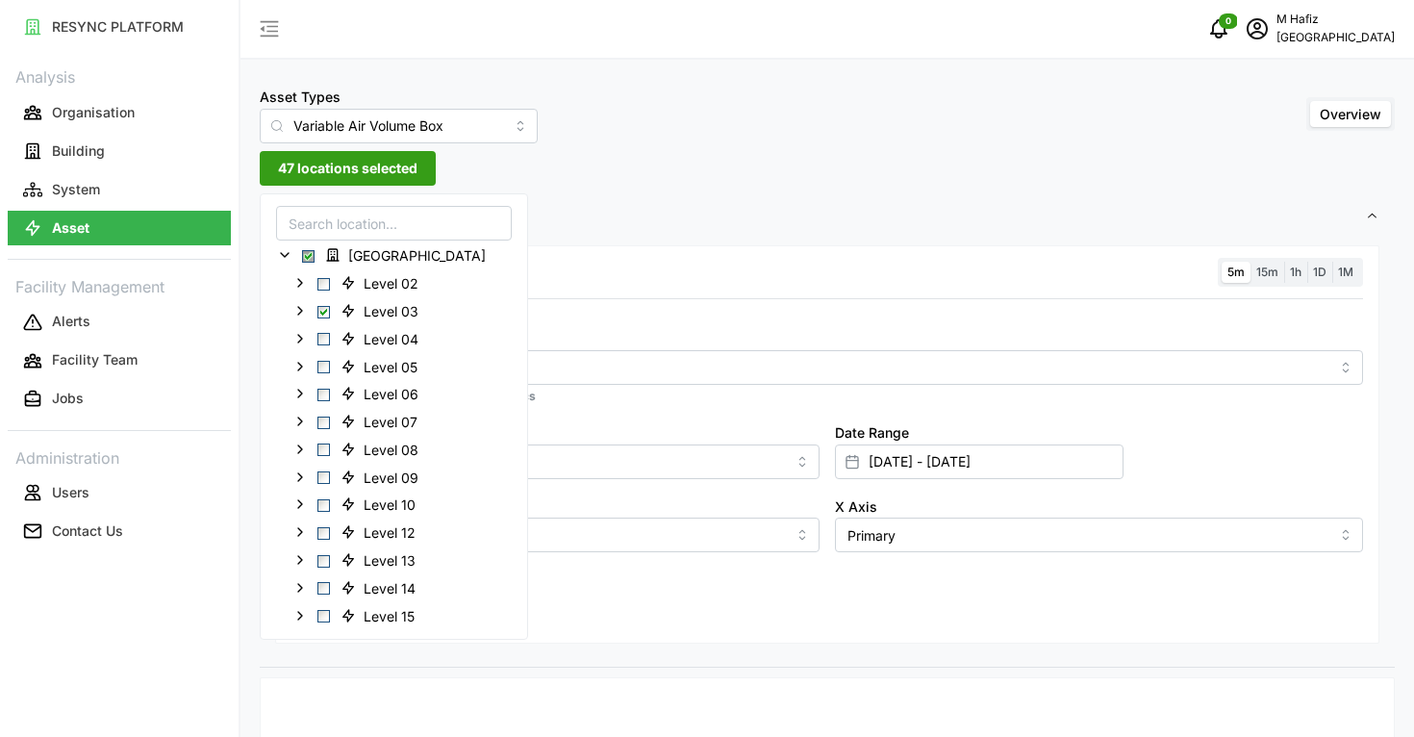
click at [887, 253] on div "Resolution 5m 15m 1h 1D 1M Metric *You can only select a maximum of 5 metrics C…" at bounding box center [827, 444] width 1105 height 399
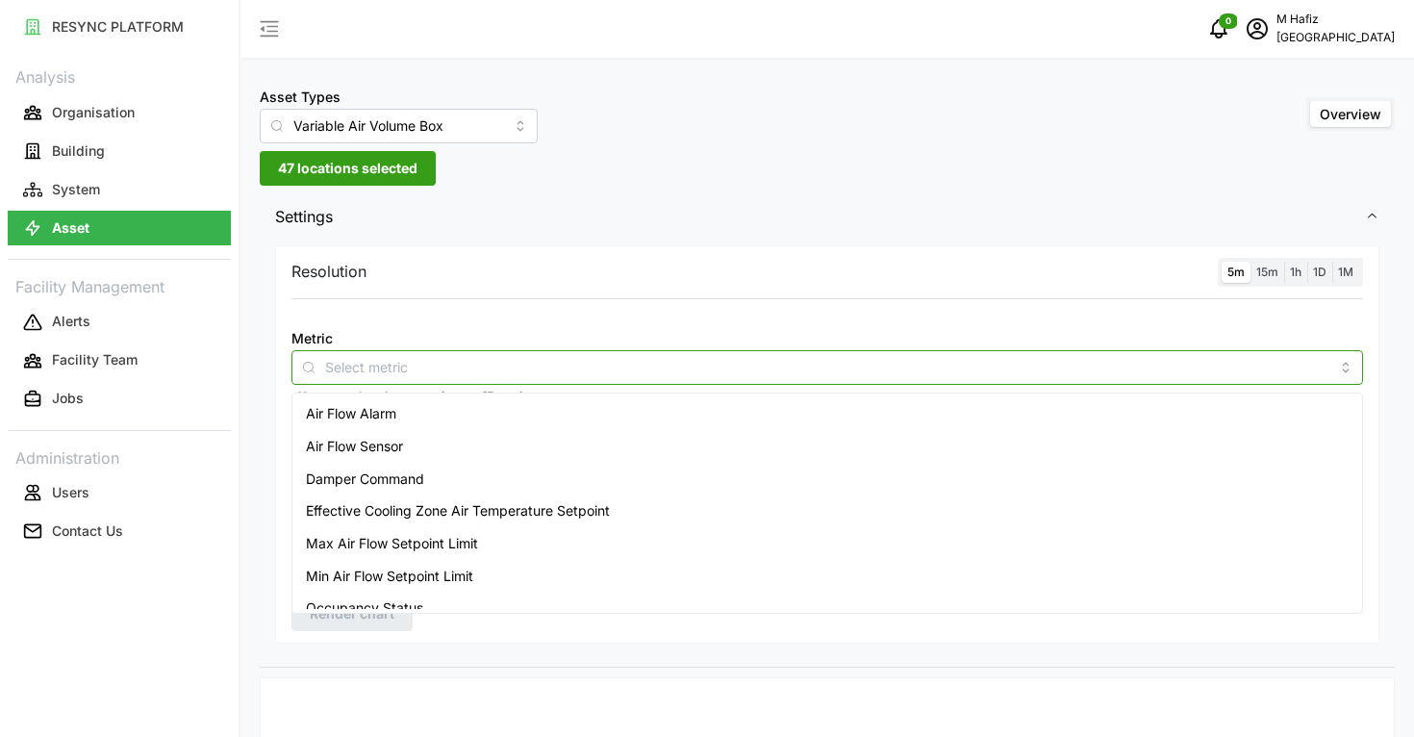
click at [529, 372] on input "Metric" at bounding box center [827, 366] width 1005 height 21
click at [419, 440] on div "Air Flow Sensor" at bounding box center [827, 446] width 1062 height 33
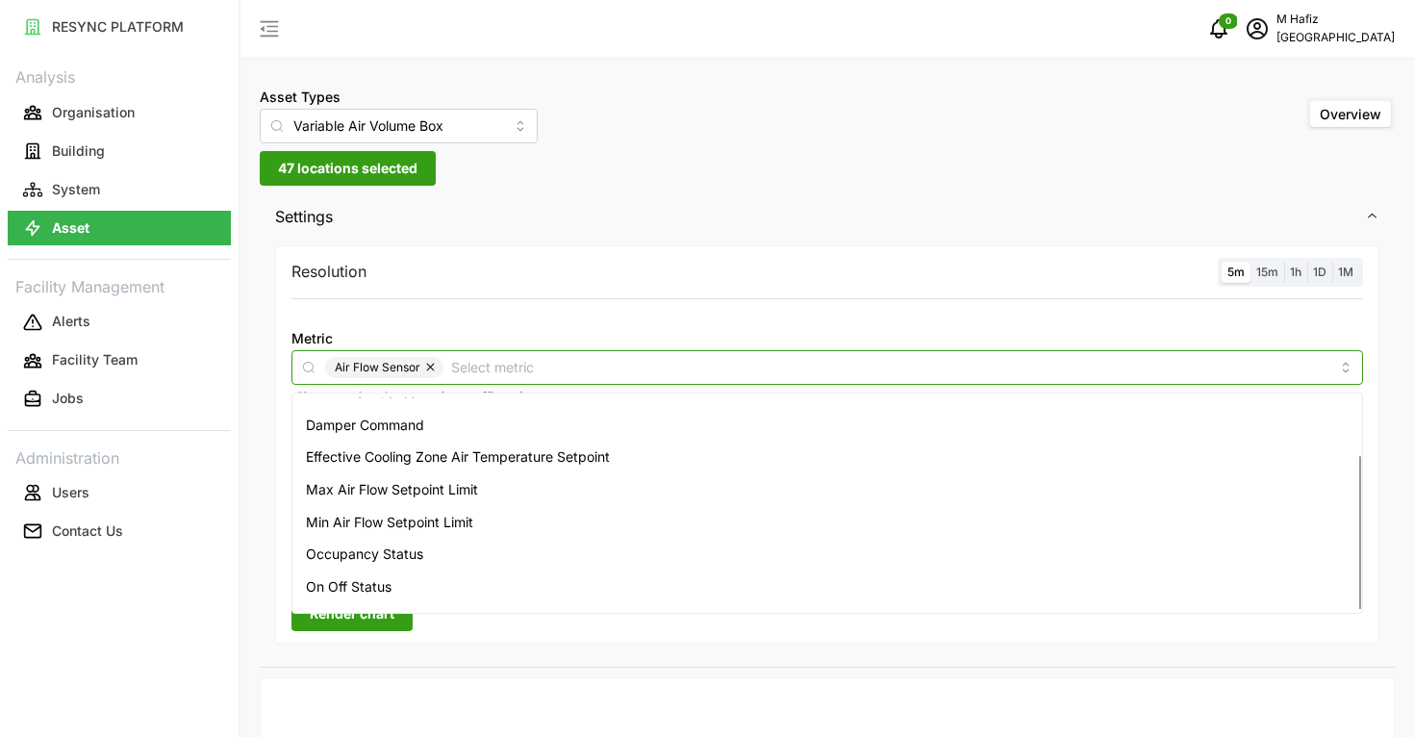
scroll to position [79, 0]
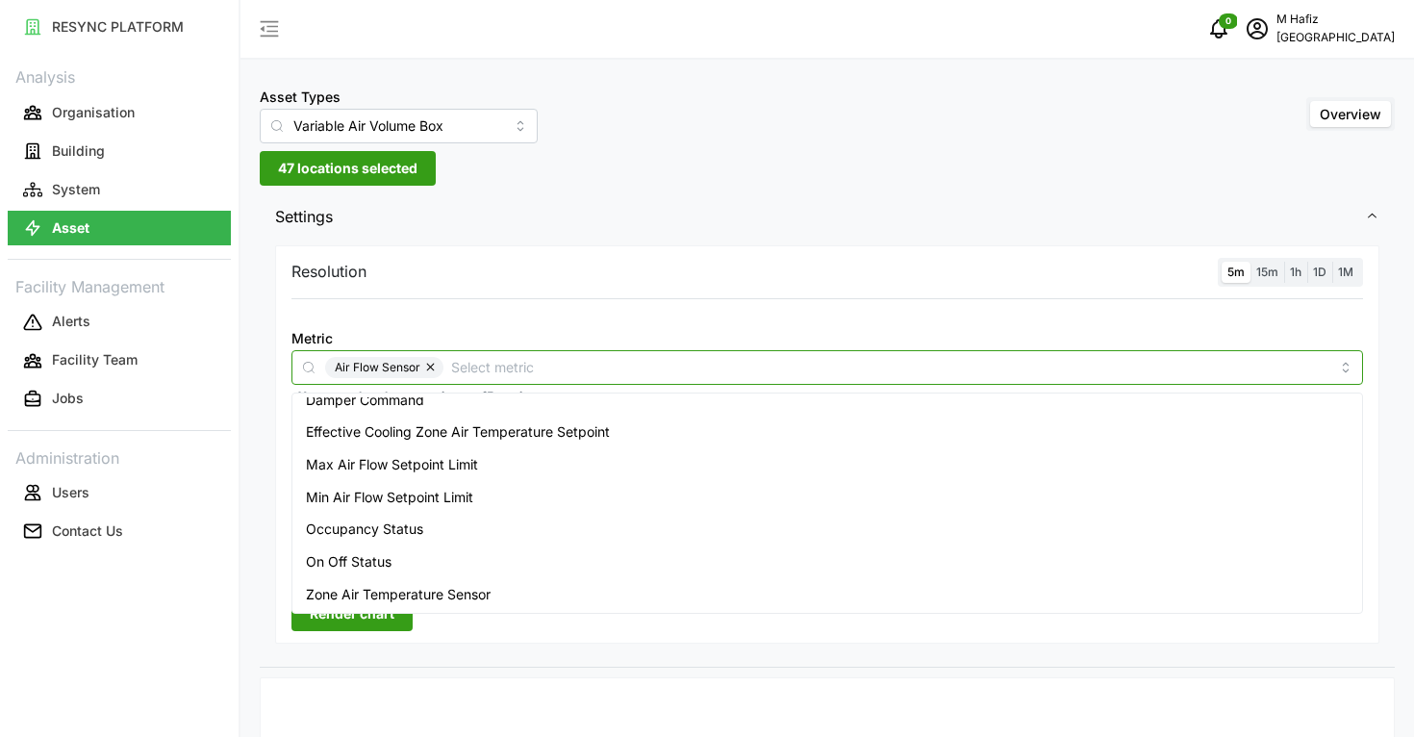
click at [561, 598] on div "Zone Air Temperature Sensor" at bounding box center [827, 594] width 1062 height 33
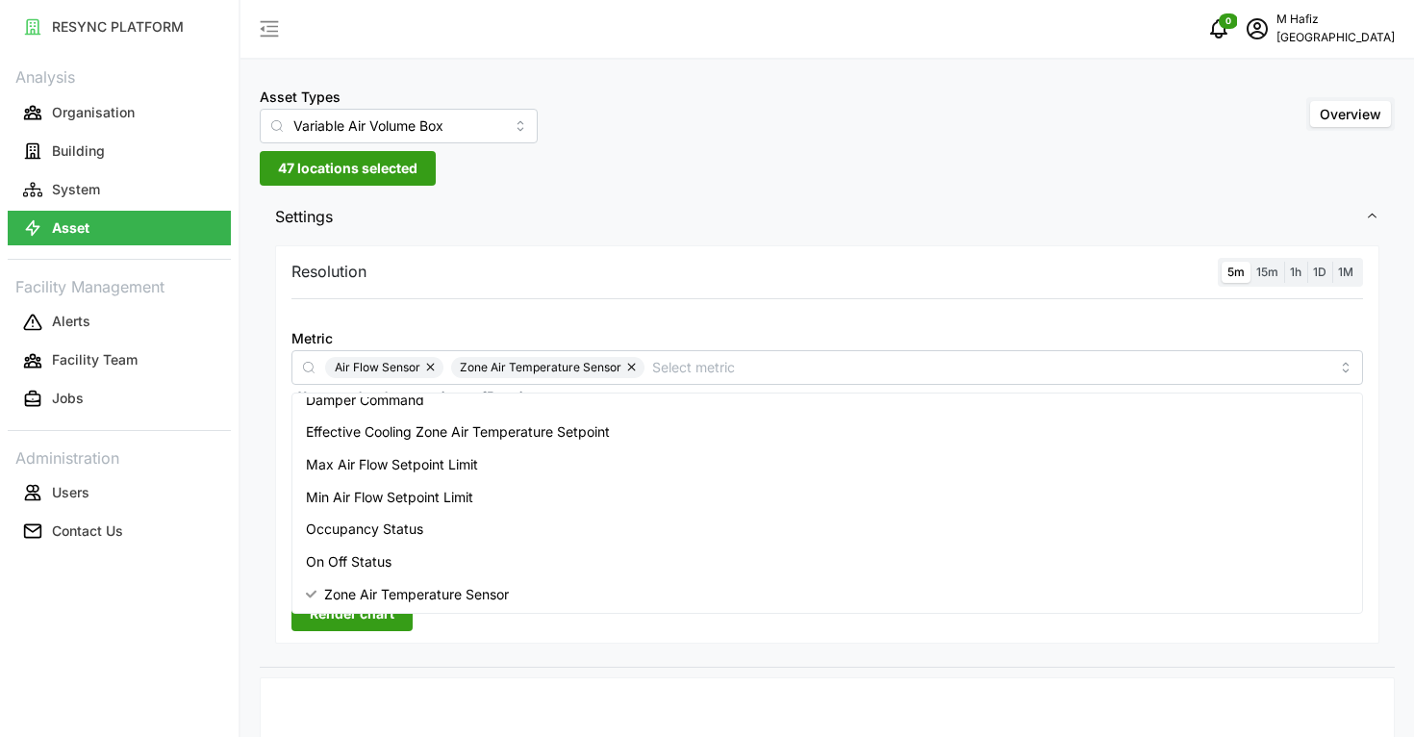
click at [784, 238] on span "Settings" at bounding box center [820, 216] width 1090 height 47
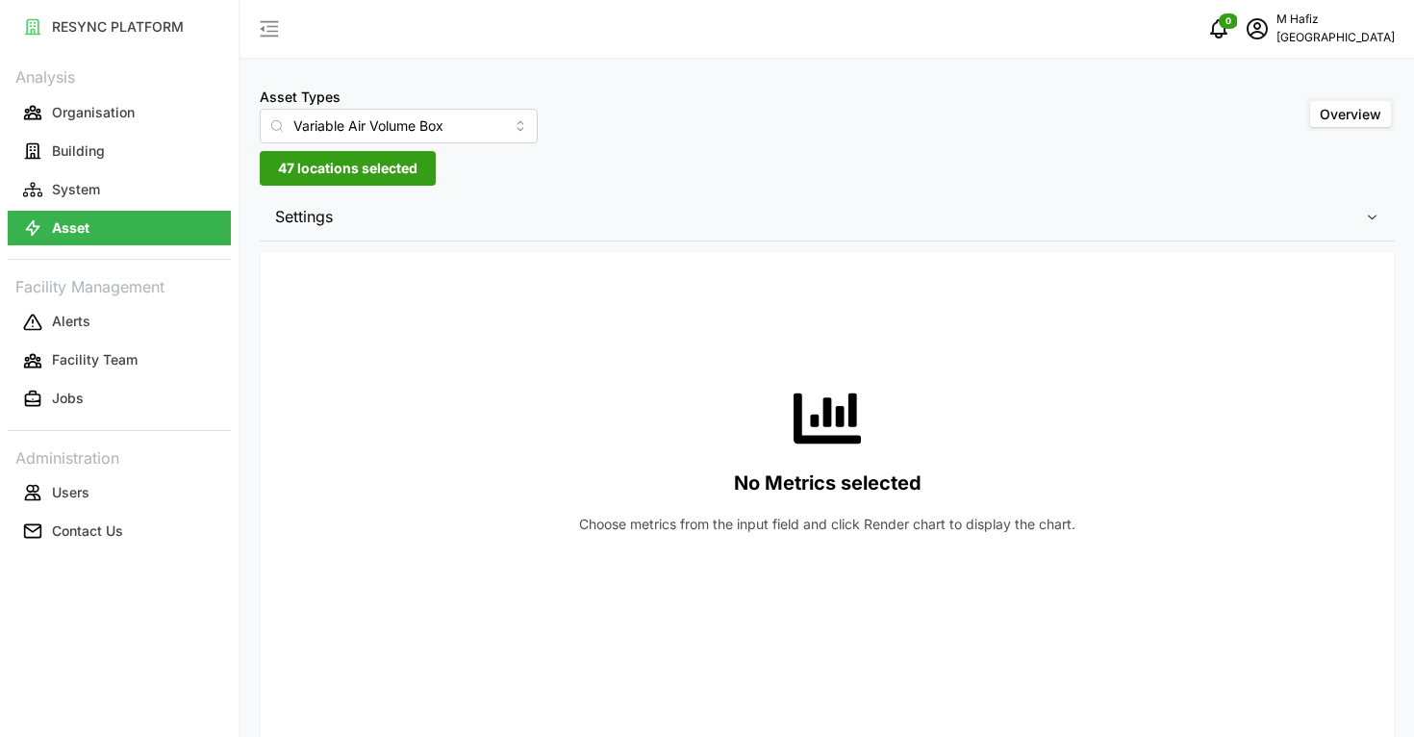
click at [689, 219] on span "Settings" at bounding box center [820, 216] width 1090 height 47
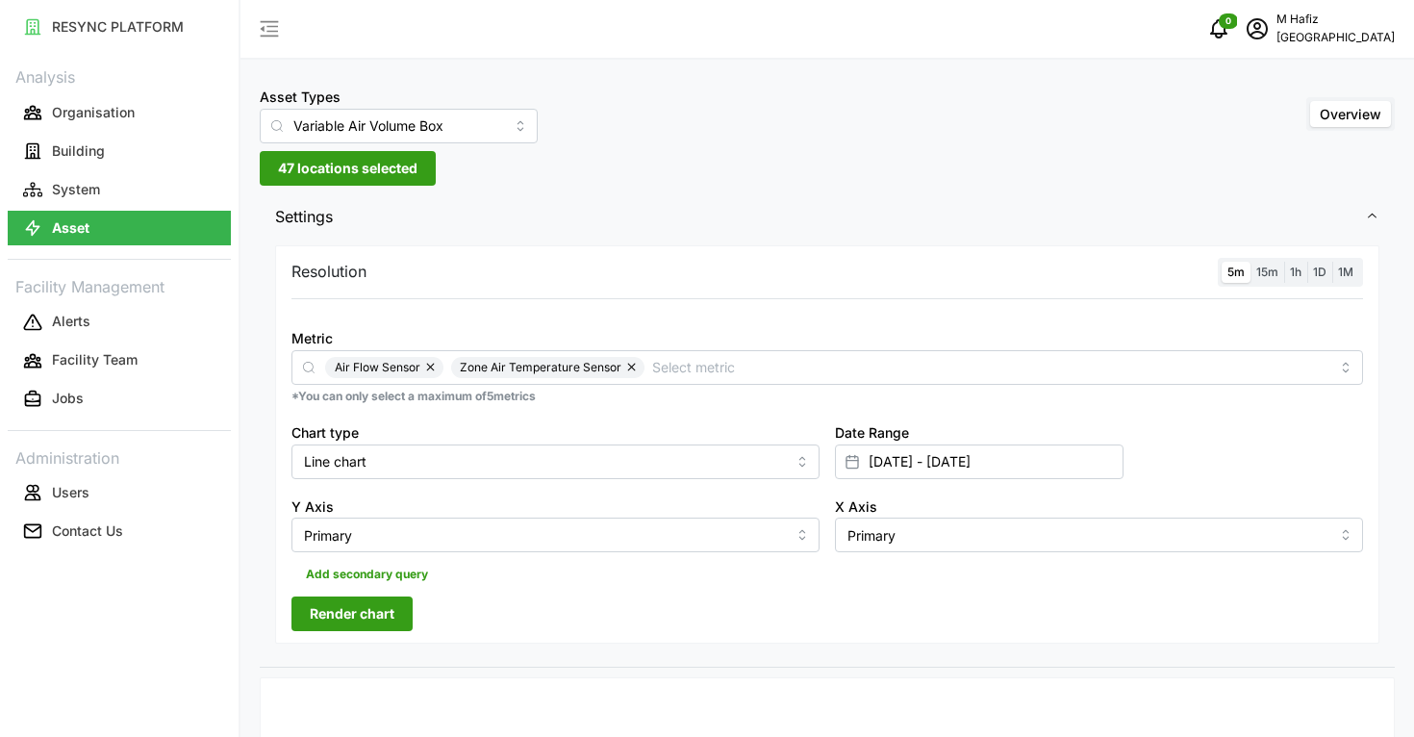
click at [376, 607] on span "Render chart" at bounding box center [352, 614] width 85 height 33
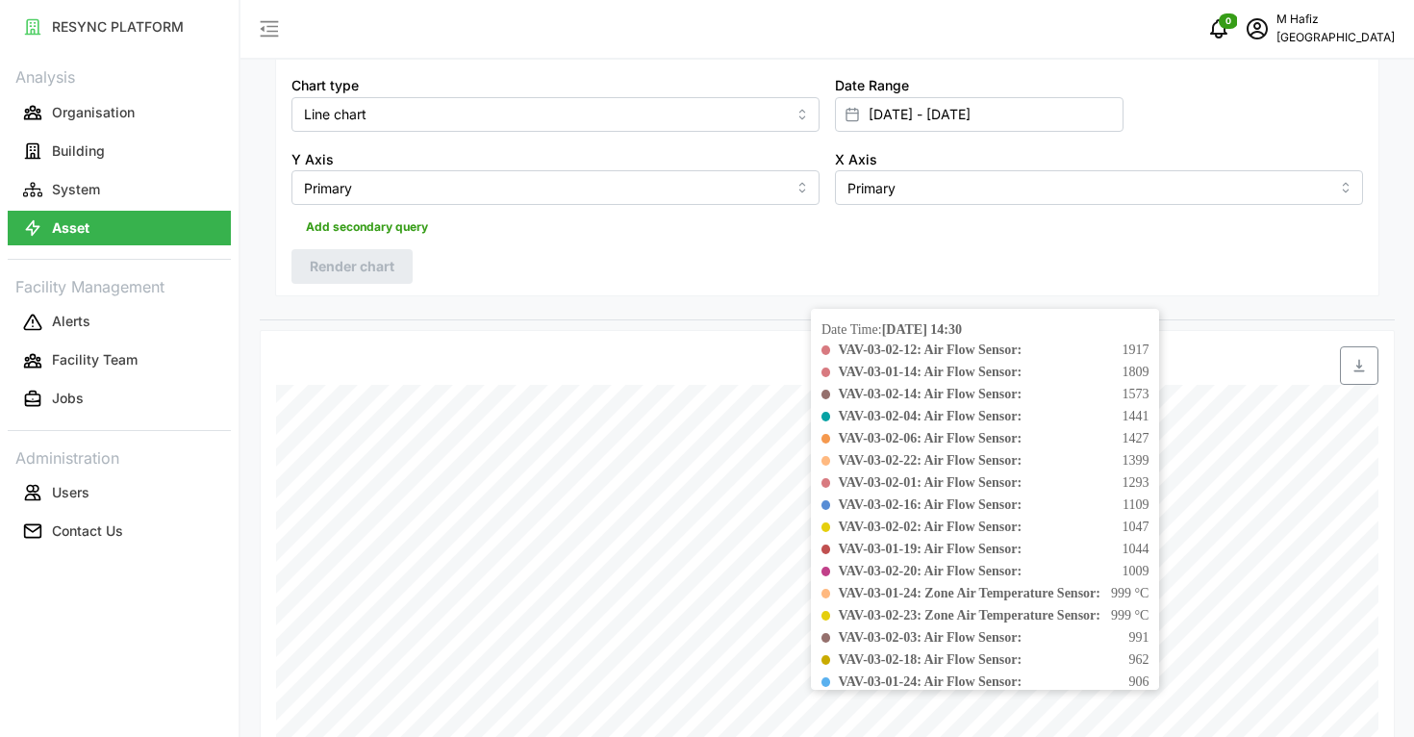
scroll to position [0, 0]
